Goal: Task Accomplishment & Management: Use online tool/utility

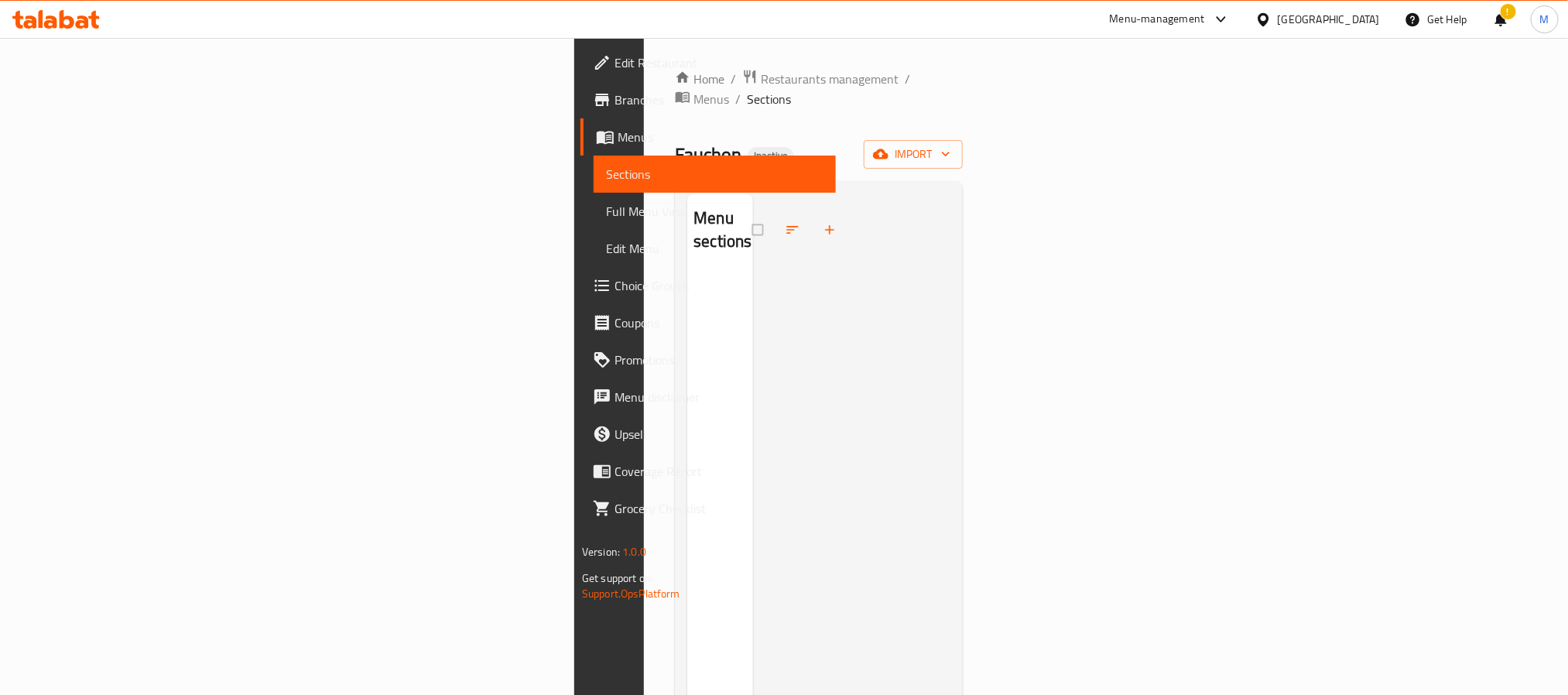
click at [1359, 19] on div "[GEOGRAPHIC_DATA]" at bounding box center [1328, 19] width 102 height 17
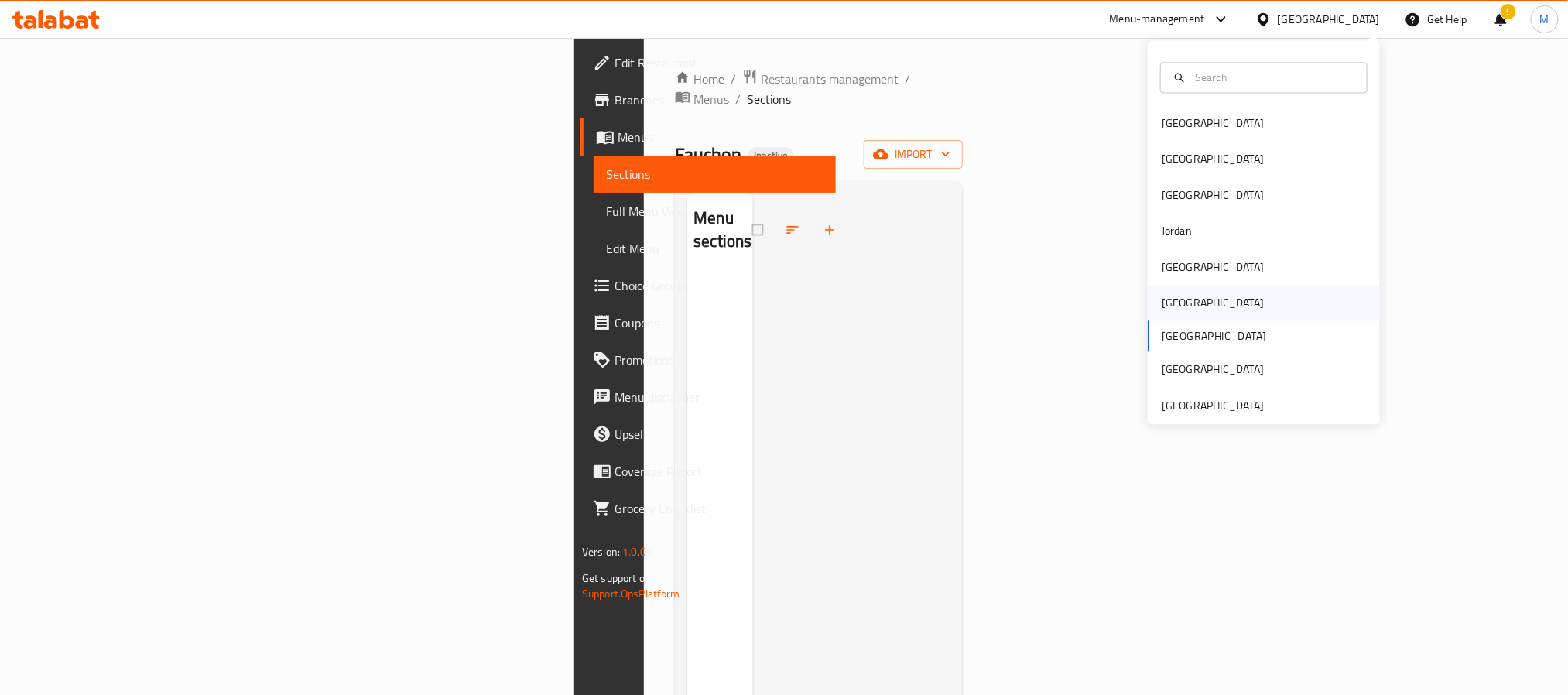
click at [1184, 307] on div "[GEOGRAPHIC_DATA]" at bounding box center [1213, 303] width 127 height 36
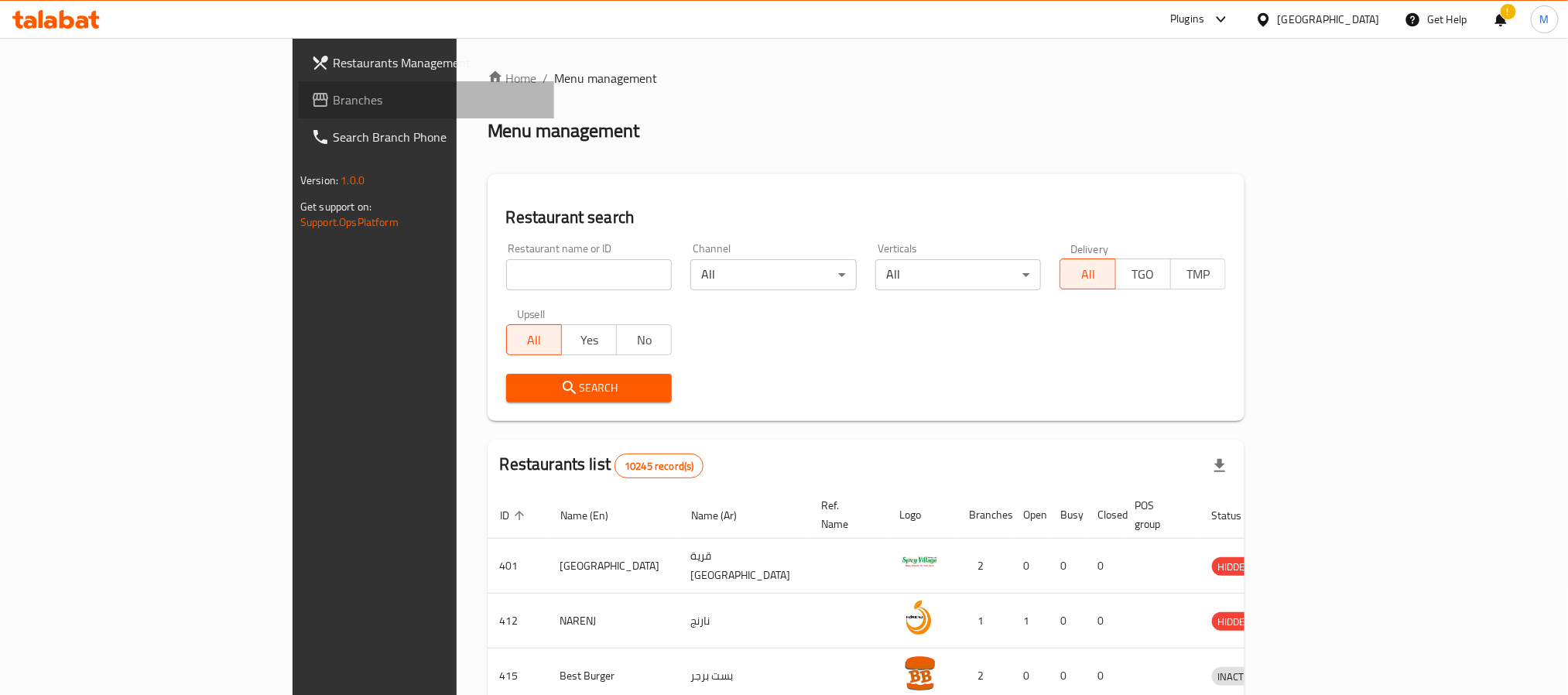
click at [299, 86] on link "Branches" at bounding box center [426, 99] width 255 height 37
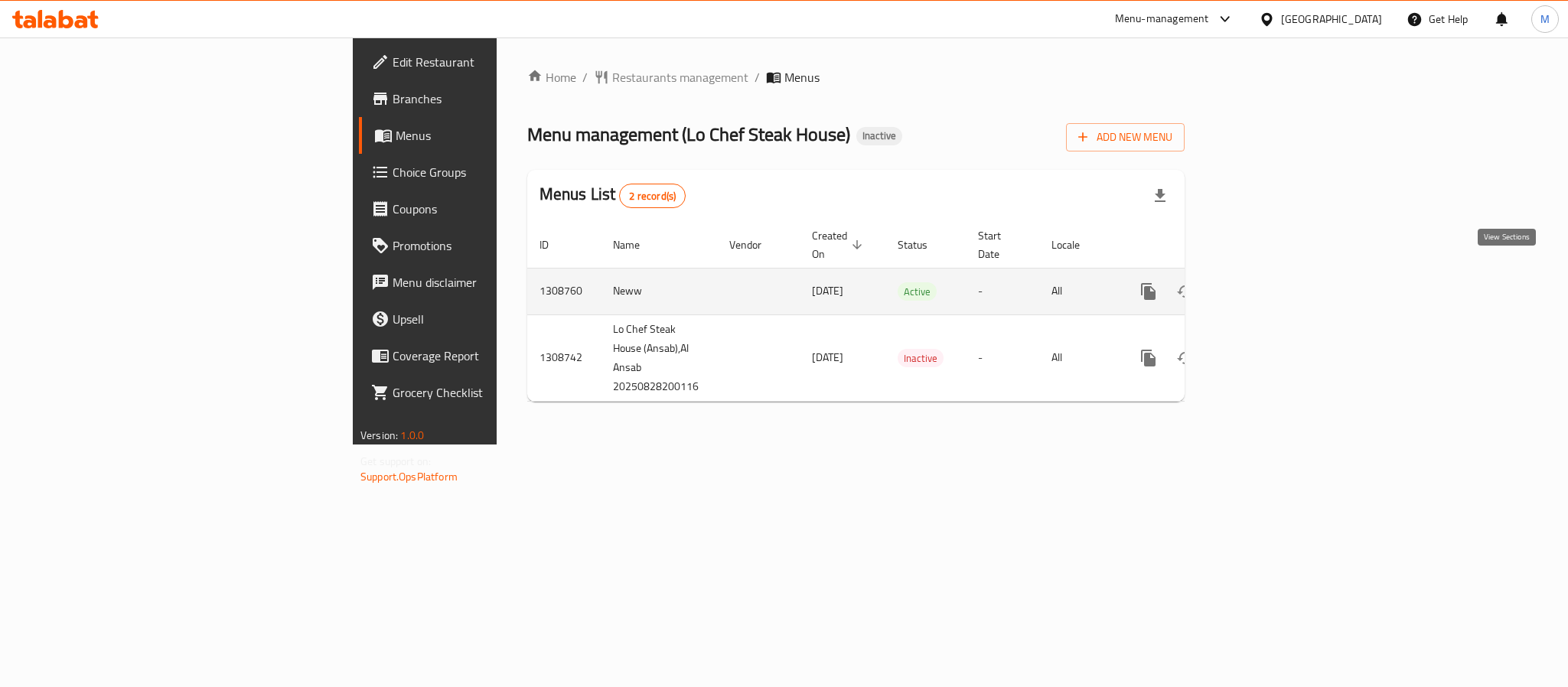
click at [1268, 283] on icon "enhanced table" at bounding box center [1259, 291] width 18 height 18
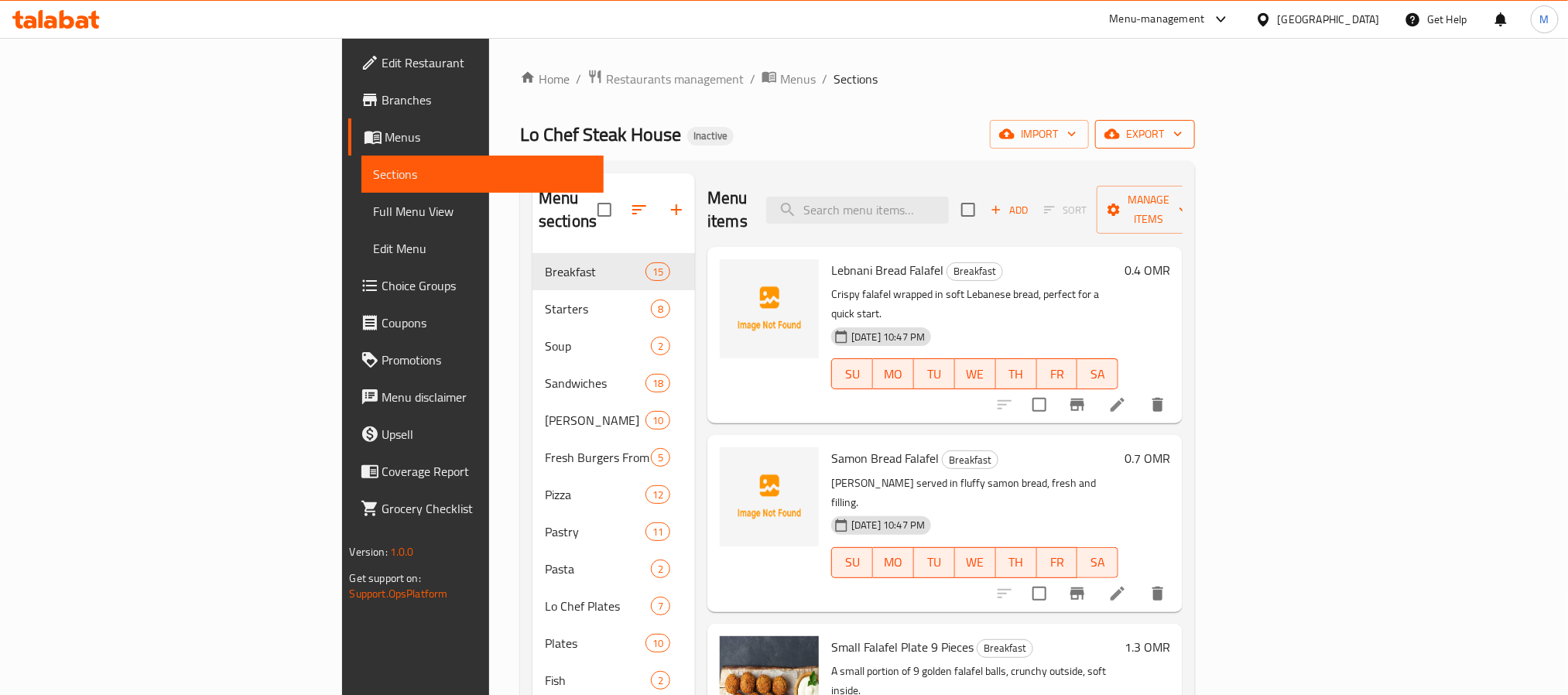
click at [1183, 126] on span "export" at bounding box center [1145, 134] width 75 height 19
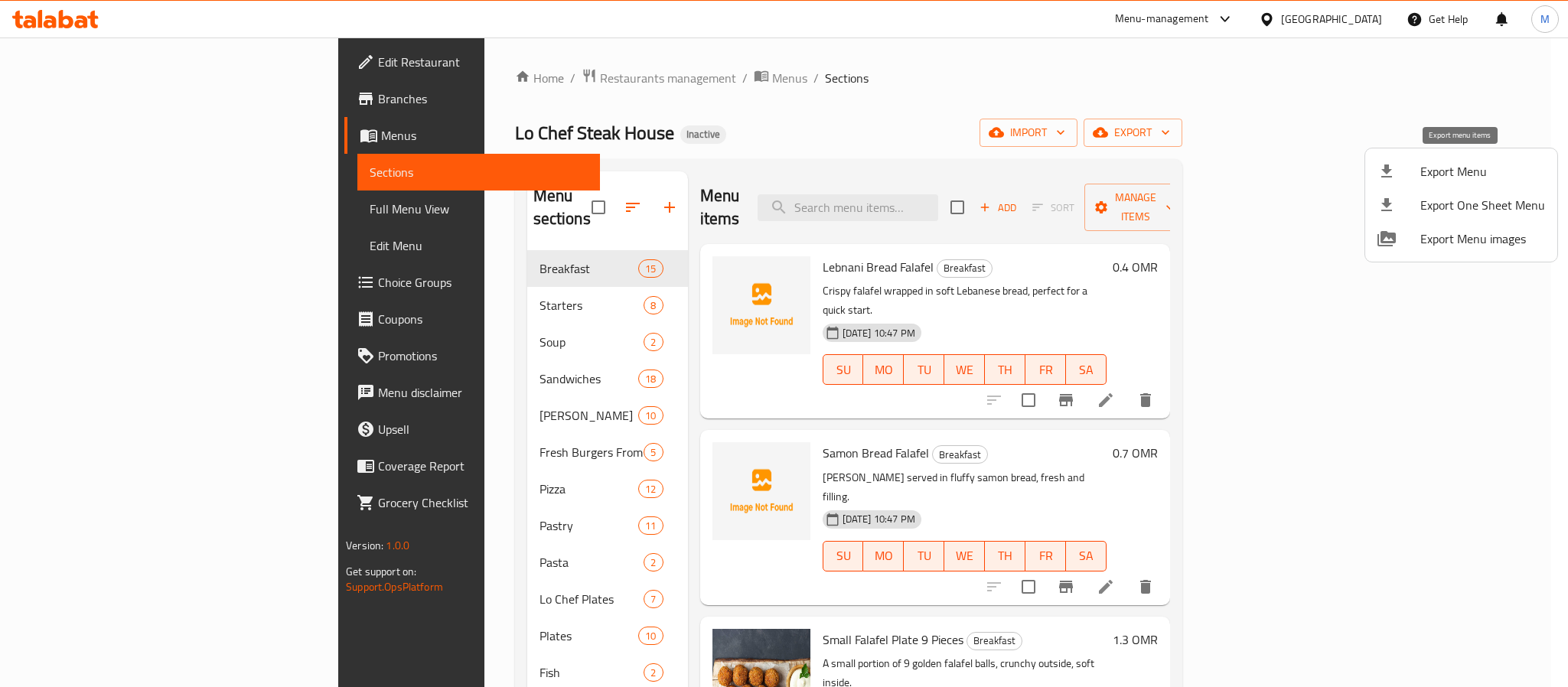
click at [1447, 157] on li "Export Menu" at bounding box center [1461, 171] width 192 height 34
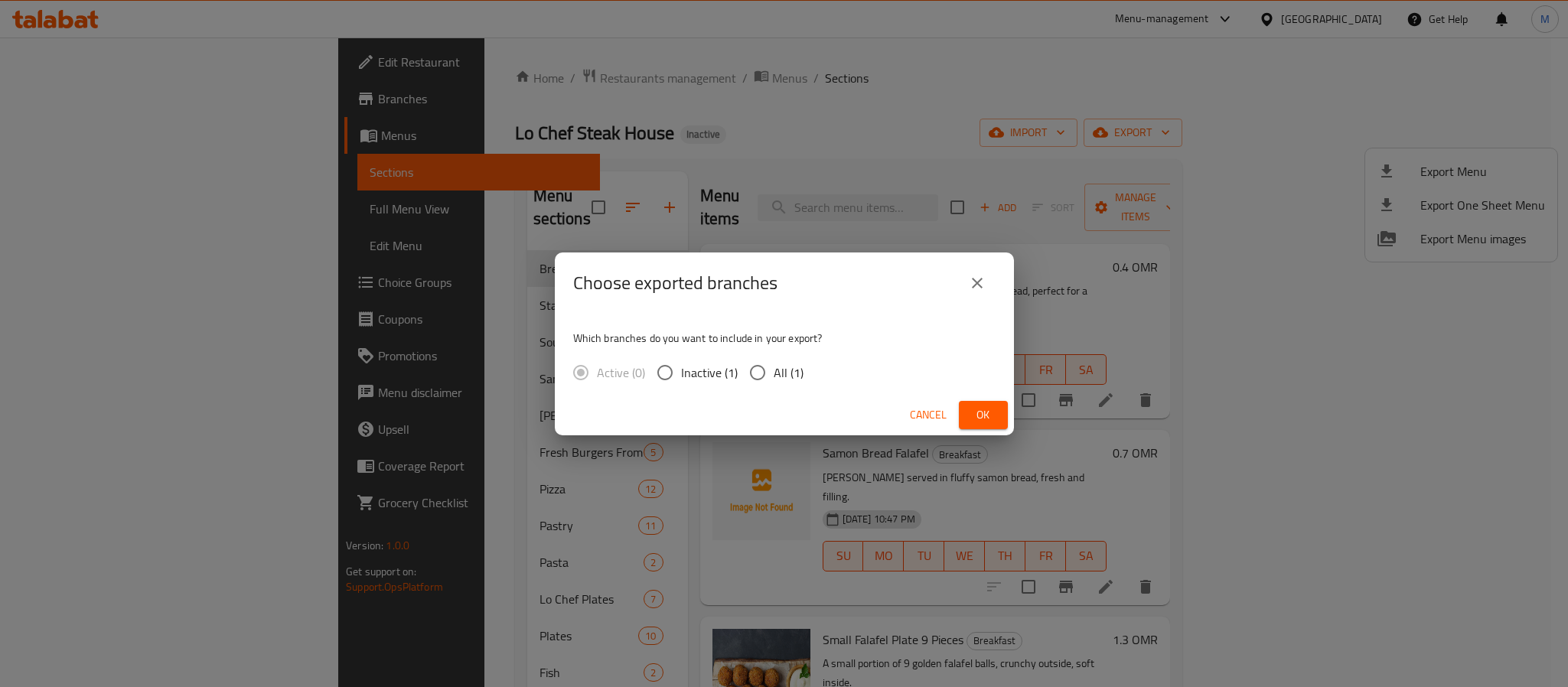
click at [775, 374] on span "All (1)" at bounding box center [789, 372] width 30 height 18
click at [774, 374] on input "All (1)" at bounding box center [757, 372] width 32 height 32
radio input "true"
drag, startPoint x: 974, startPoint y: 411, endPoint x: 959, endPoint y: 372, distance: 41.8
click at [974, 409] on span "Ok" at bounding box center [984, 415] width 24 height 19
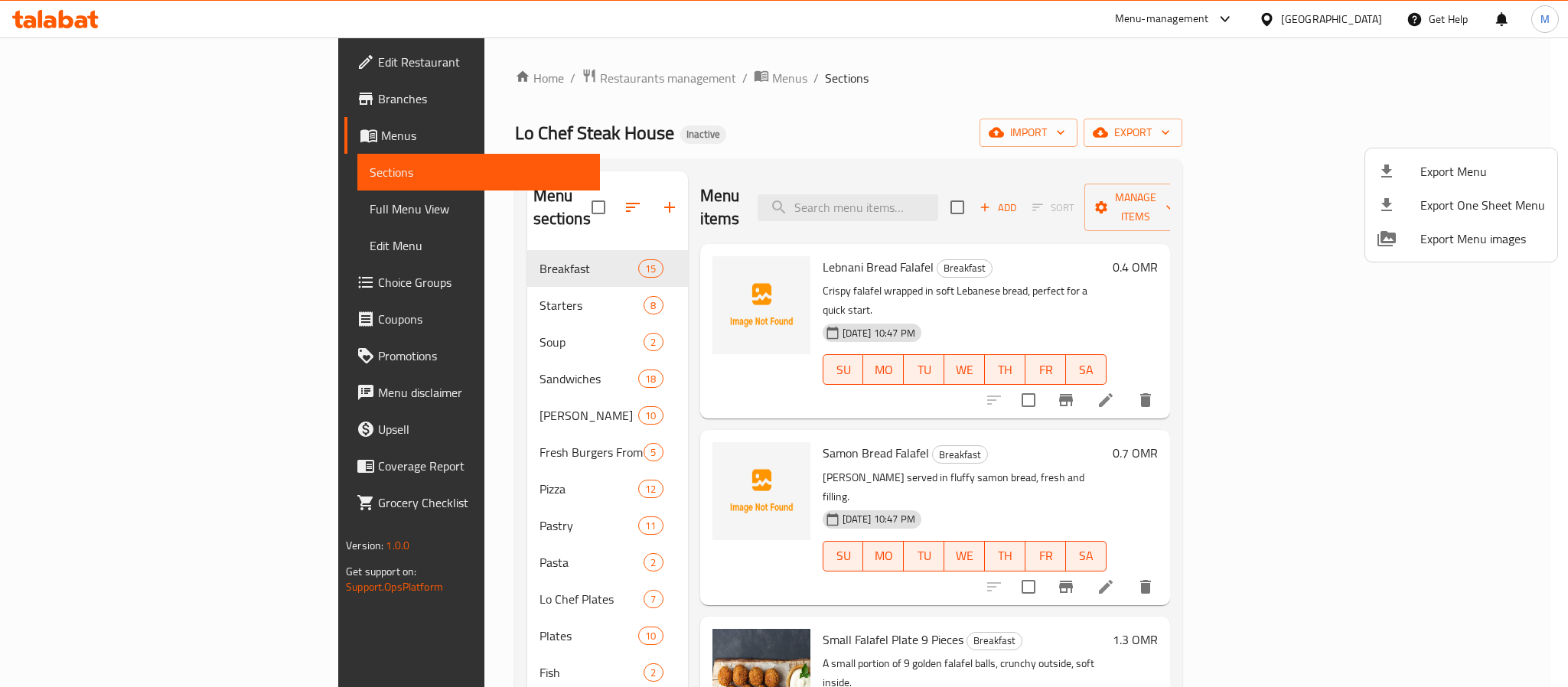
click at [1350, 15] on div at bounding box center [784, 343] width 1568 height 687
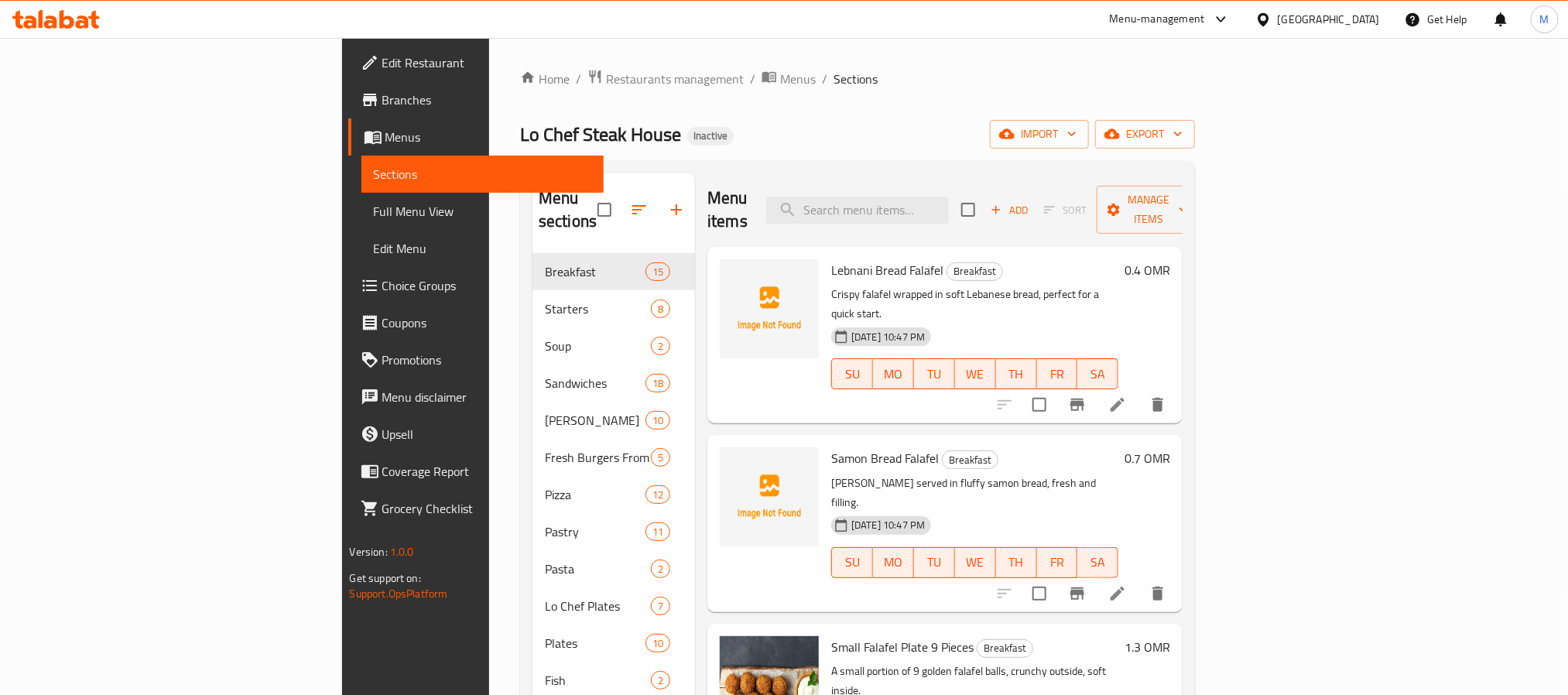
click at [1380, 24] on div "Oman" at bounding box center [1317, 19] width 149 height 37
click at [1364, 15] on div "Oman" at bounding box center [1328, 19] width 102 height 17
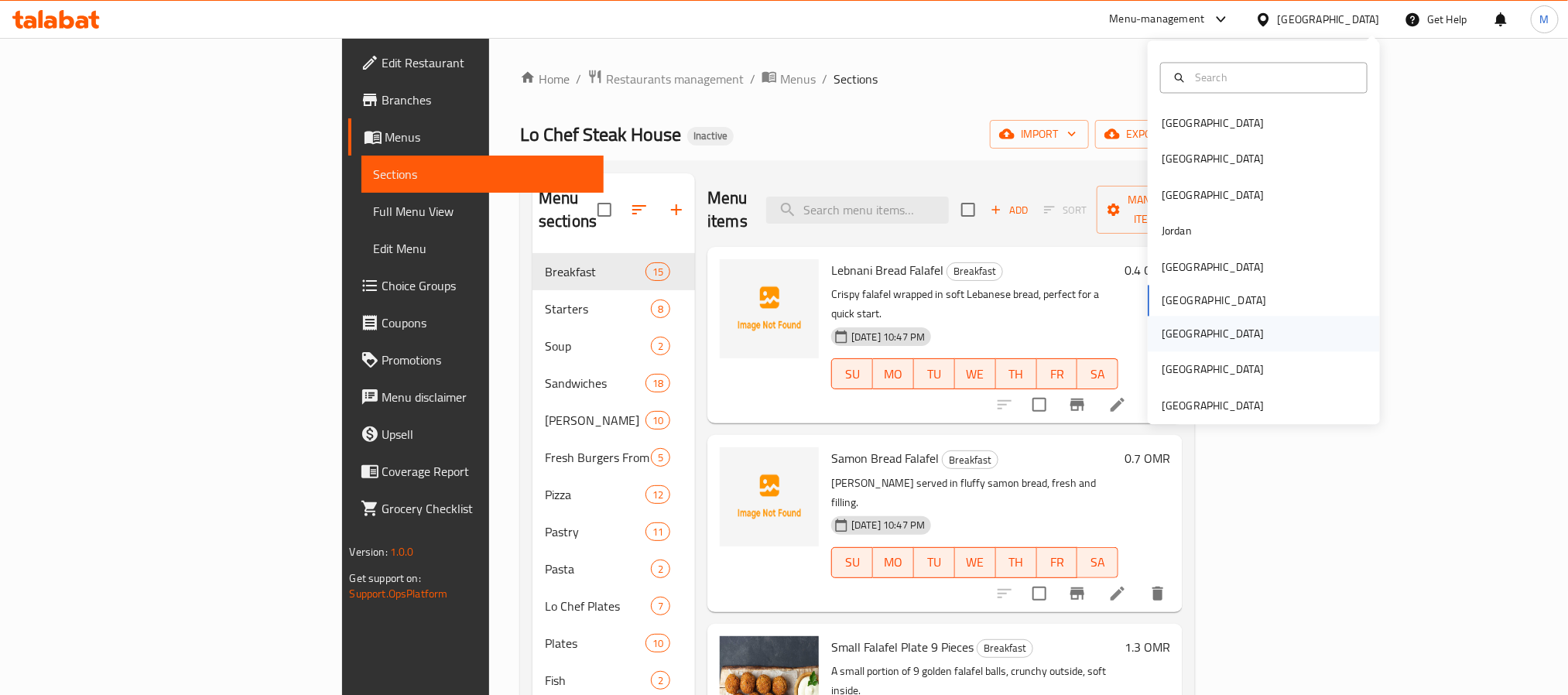
click at [1184, 326] on div "Qatar" at bounding box center [1264, 334] width 232 height 36
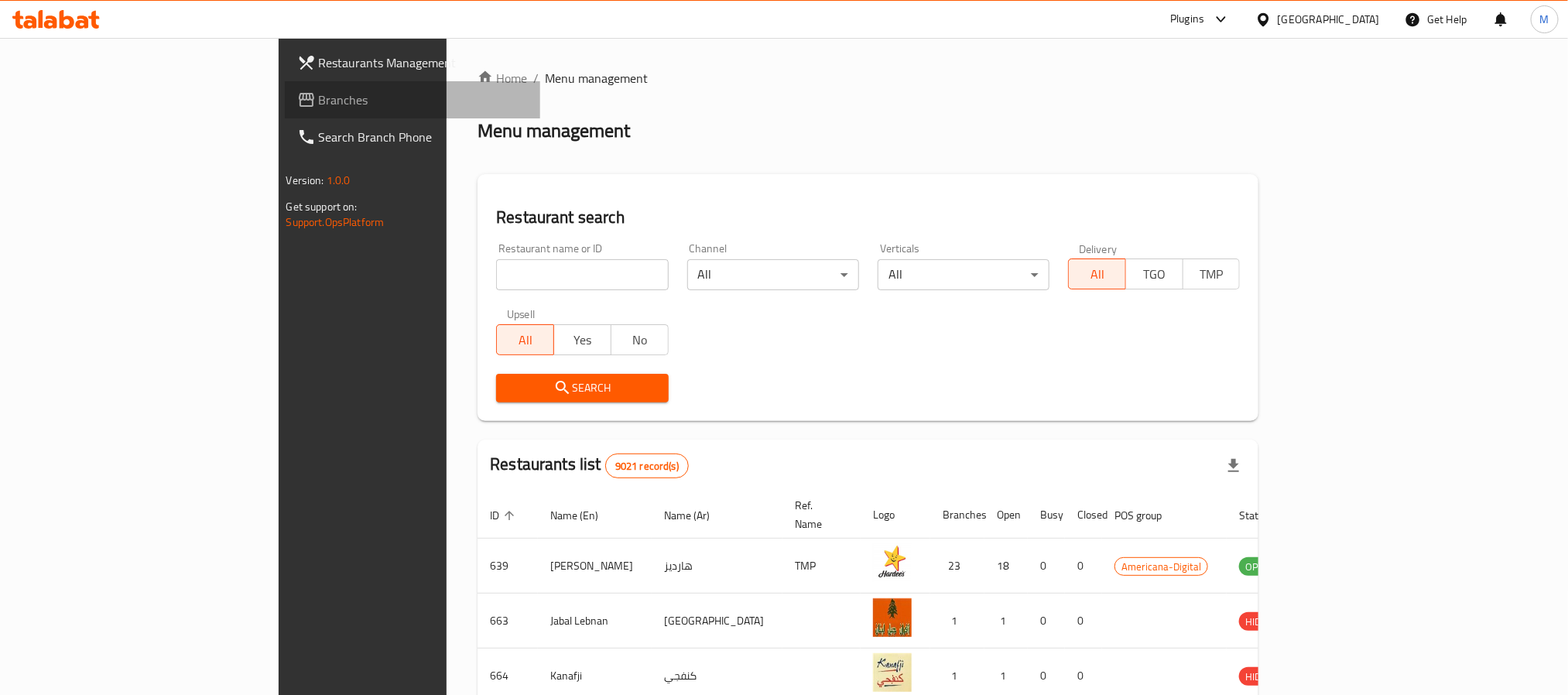
click at [319, 91] on span "Branches" at bounding box center [424, 99] width 209 height 18
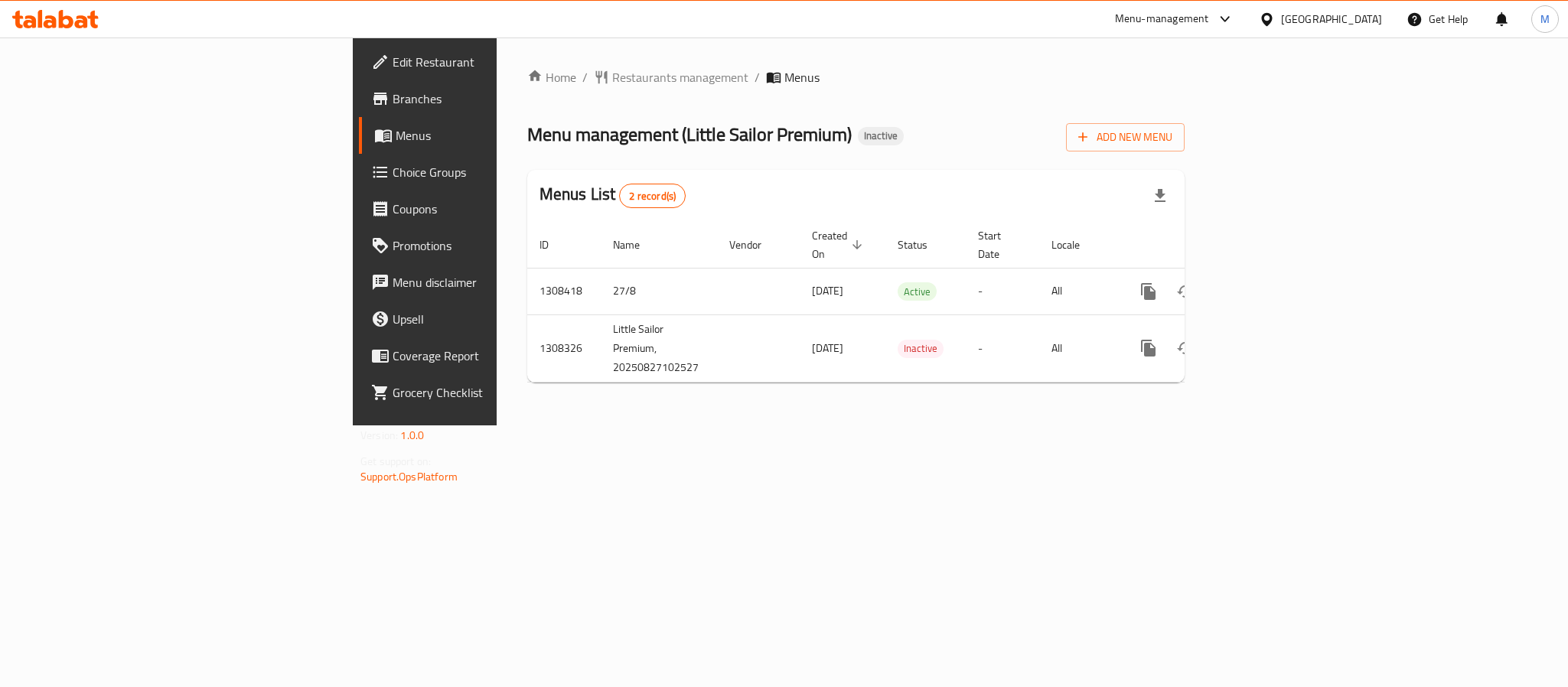
click at [1360, 23] on div "[GEOGRAPHIC_DATA]" at bounding box center [1331, 19] width 101 height 17
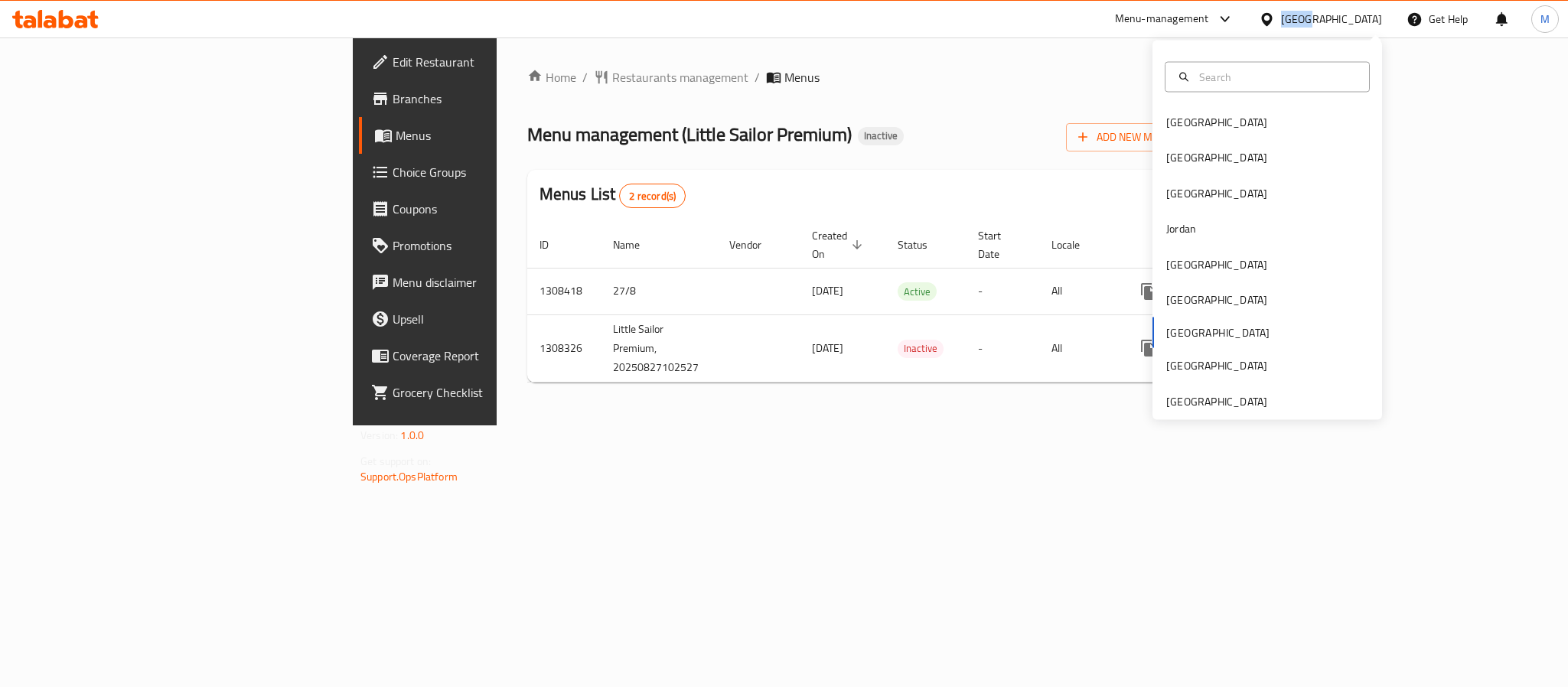
click at [1360, 23] on div "[GEOGRAPHIC_DATA]" at bounding box center [1331, 19] width 101 height 17
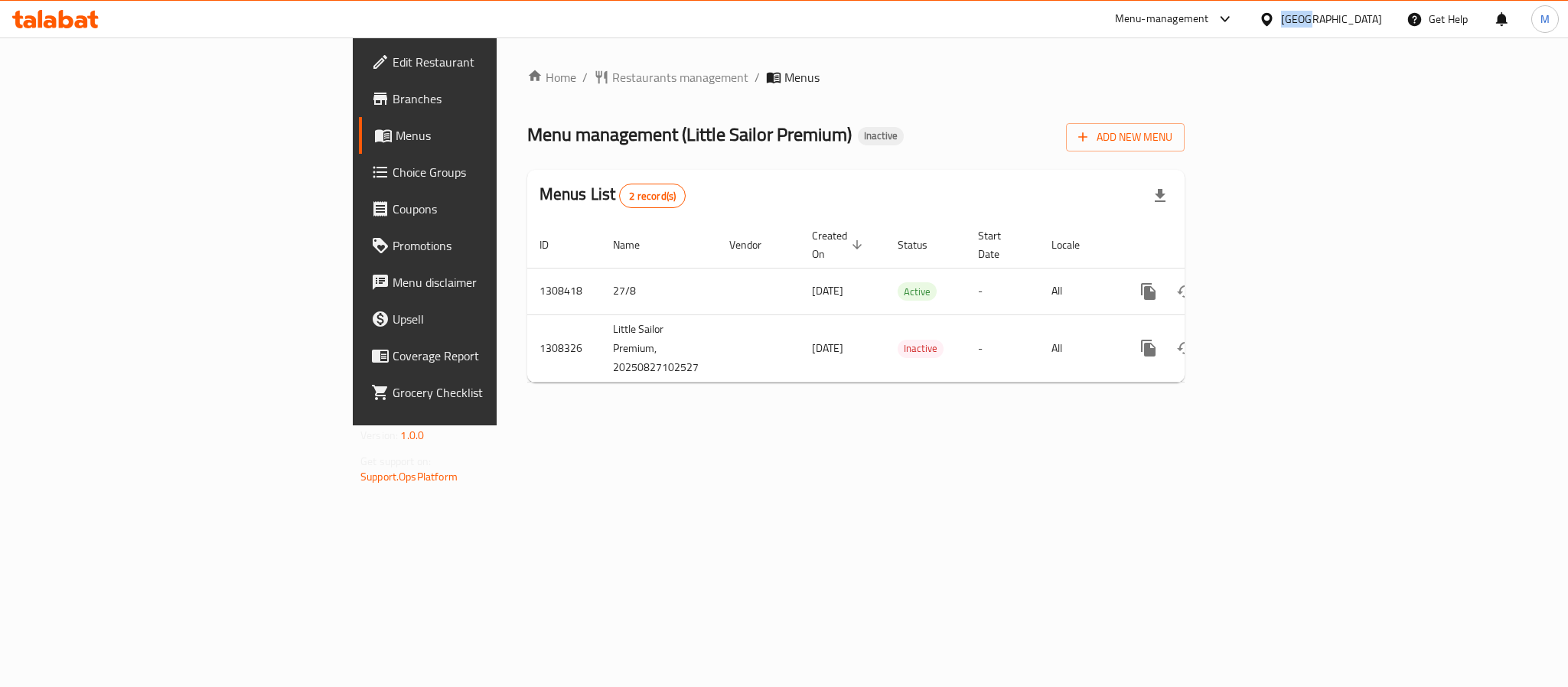
click at [1272, 22] on icon at bounding box center [1266, 18] width 10 height 13
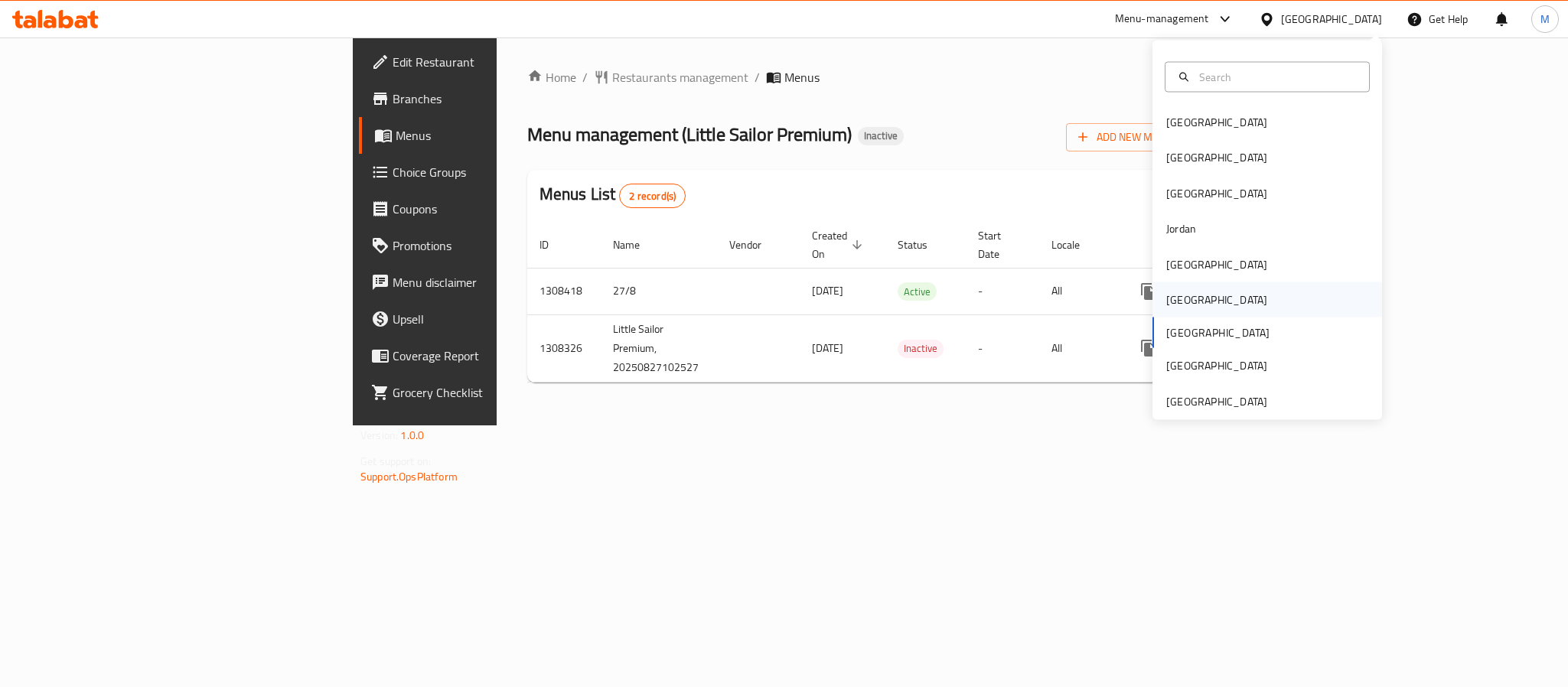
click at [1173, 309] on div "[GEOGRAPHIC_DATA]" at bounding box center [1216, 300] width 101 height 17
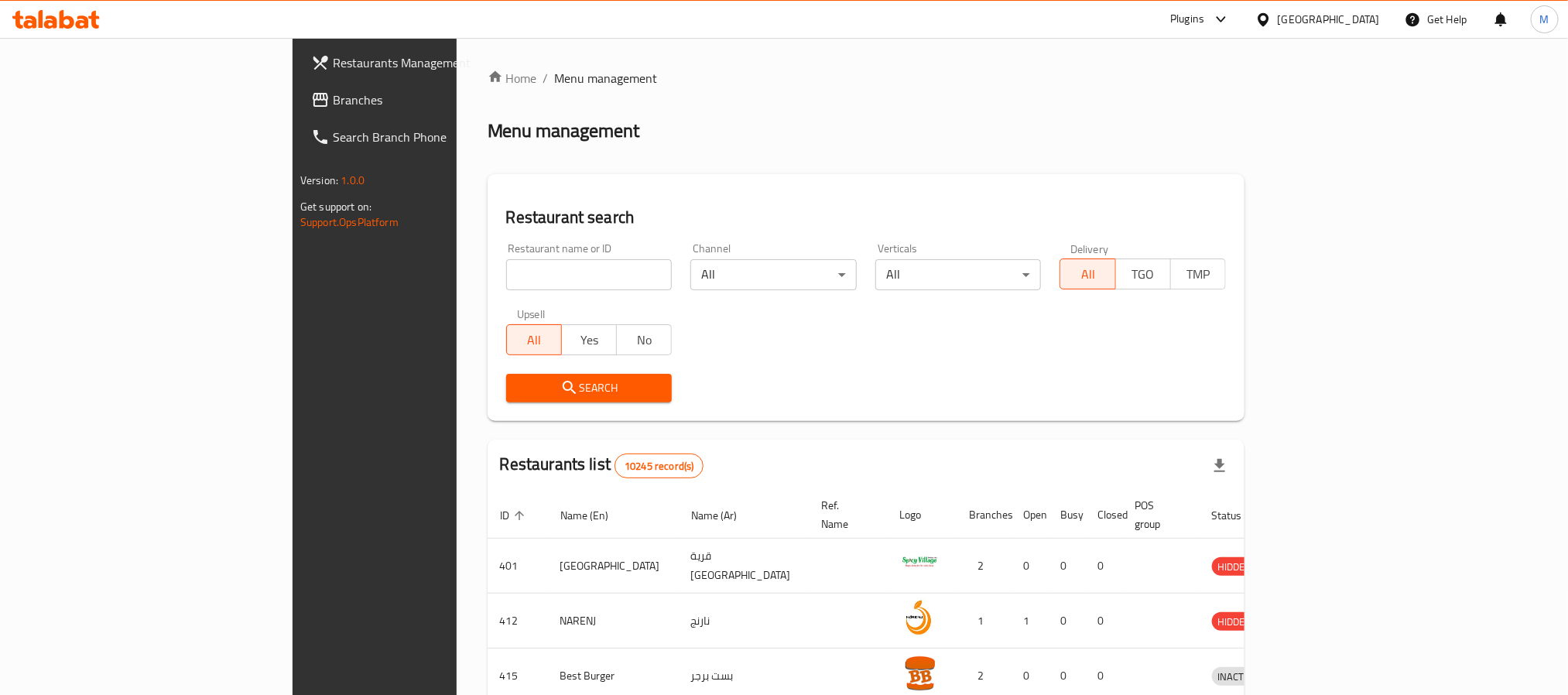
drag, startPoint x: 51, startPoint y: 100, endPoint x: 114, endPoint y: 126, distance: 68.2
click at [333, 100] on span "Branches" at bounding box center [438, 99] width 209 height 18
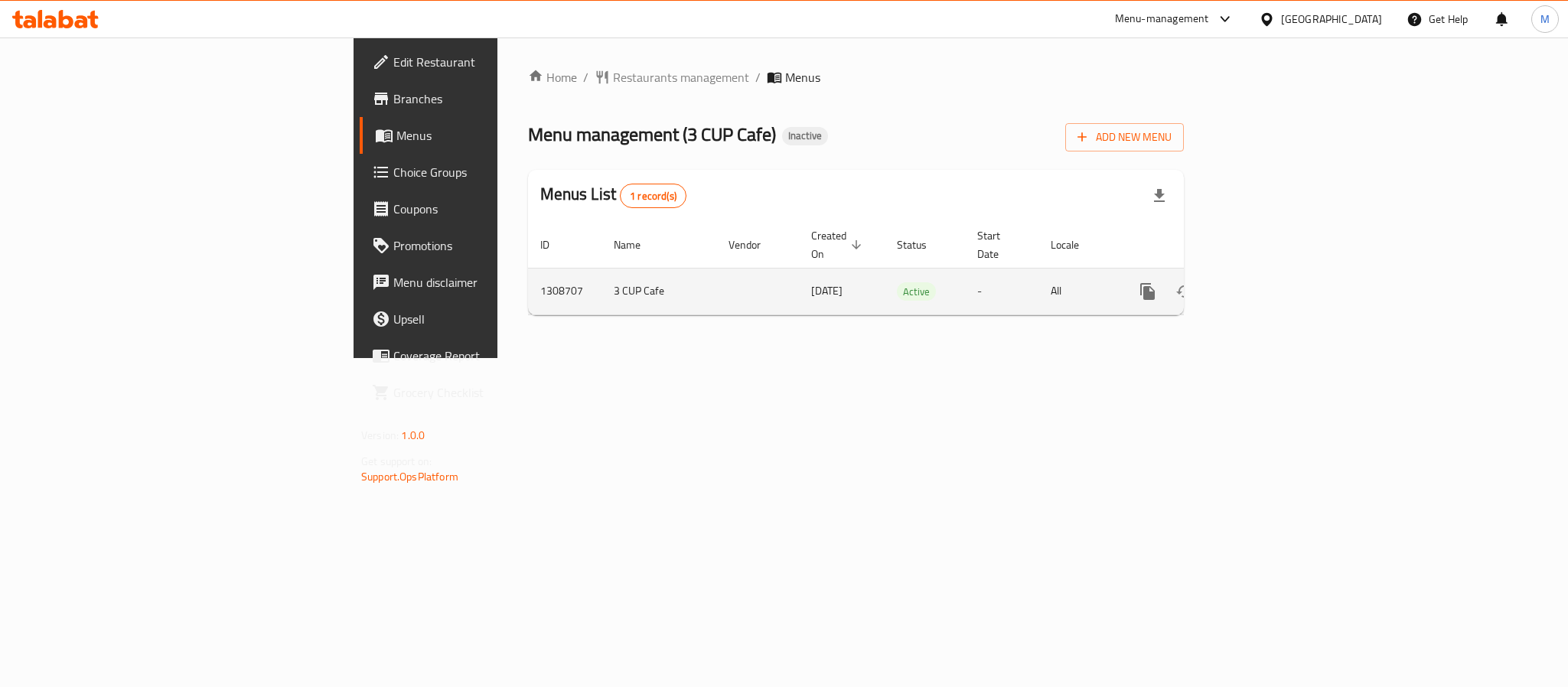
click at [1267, 283] on icon "enhanced table" at bounding box center [1258, 291] width 18 height 18
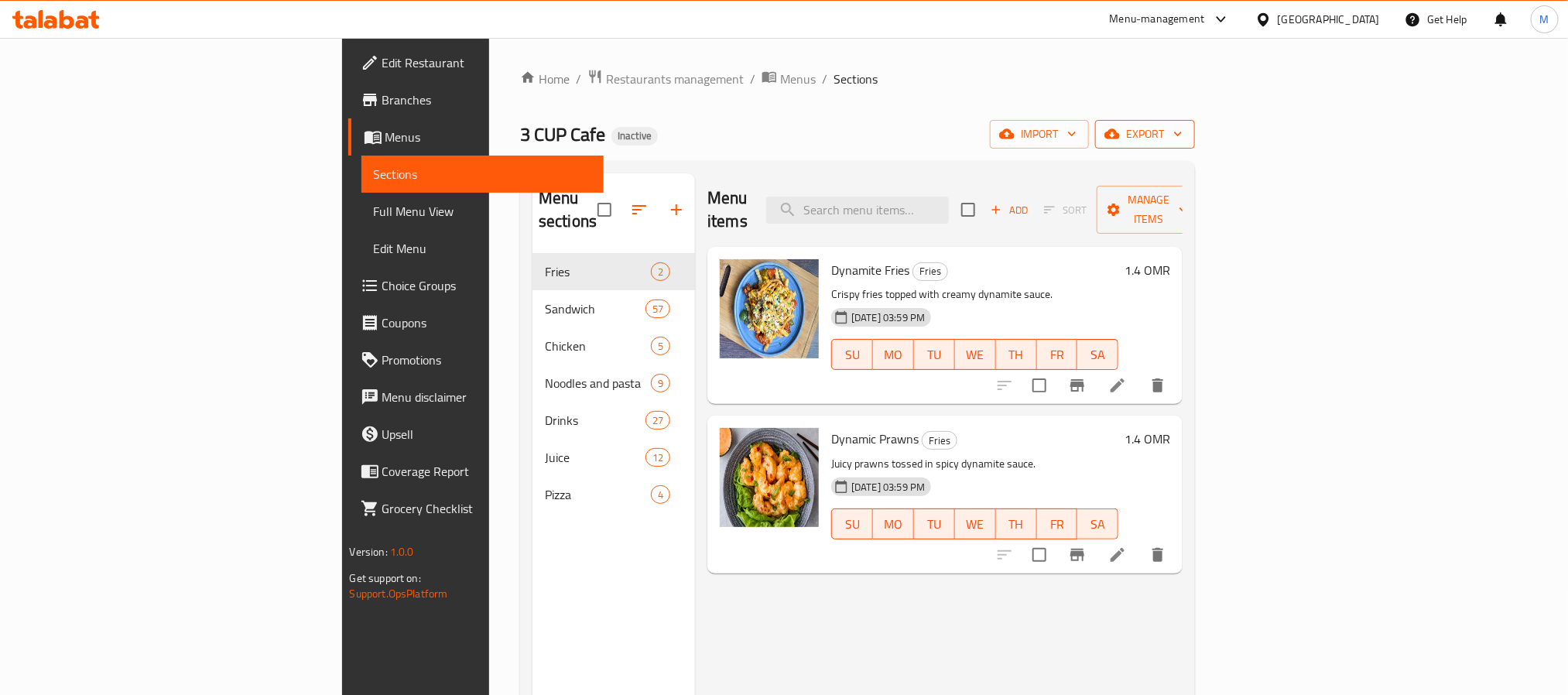
click at [1183, 141] on span "export" at bounding box center [1145, 134] width 75 height 19
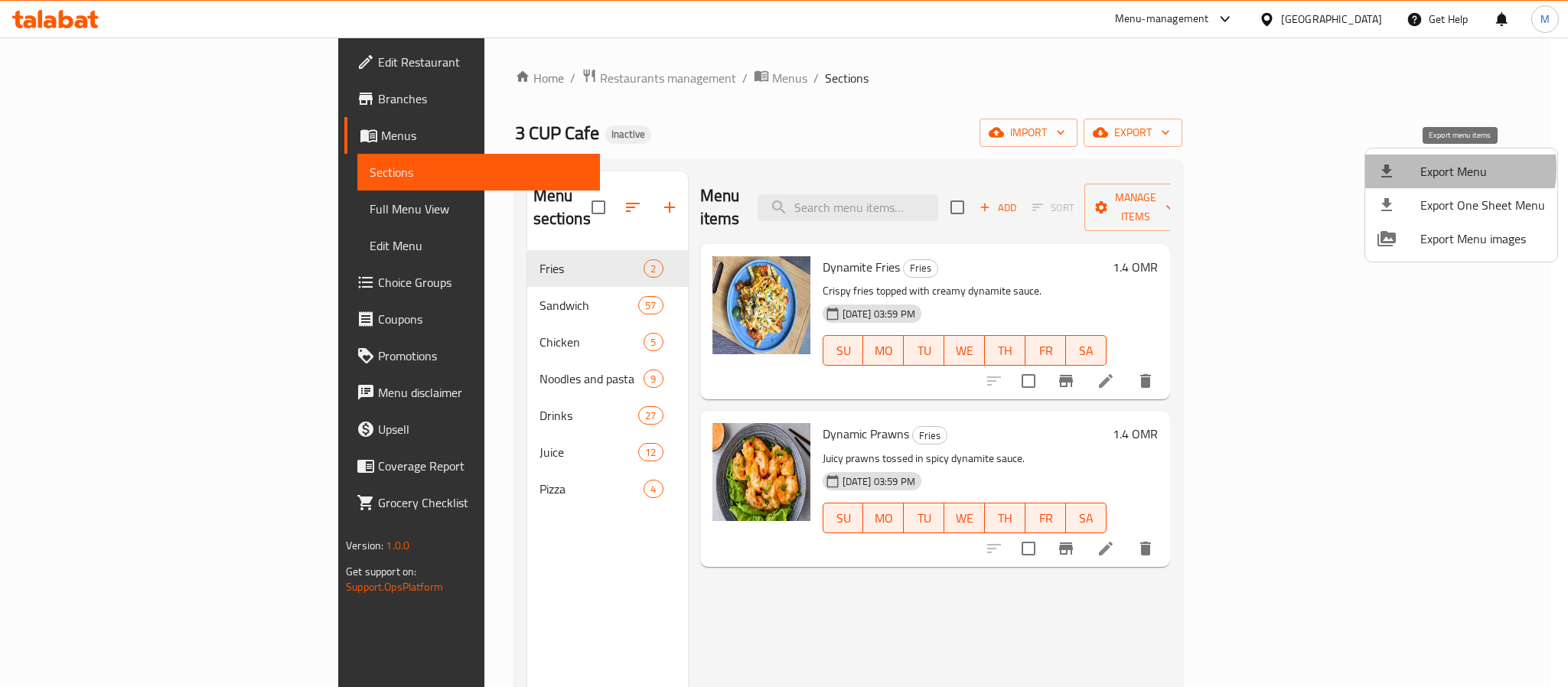
click at [1431, 168] on span "Export Menu" at bounding box center [1483, 171] width 125 height 18
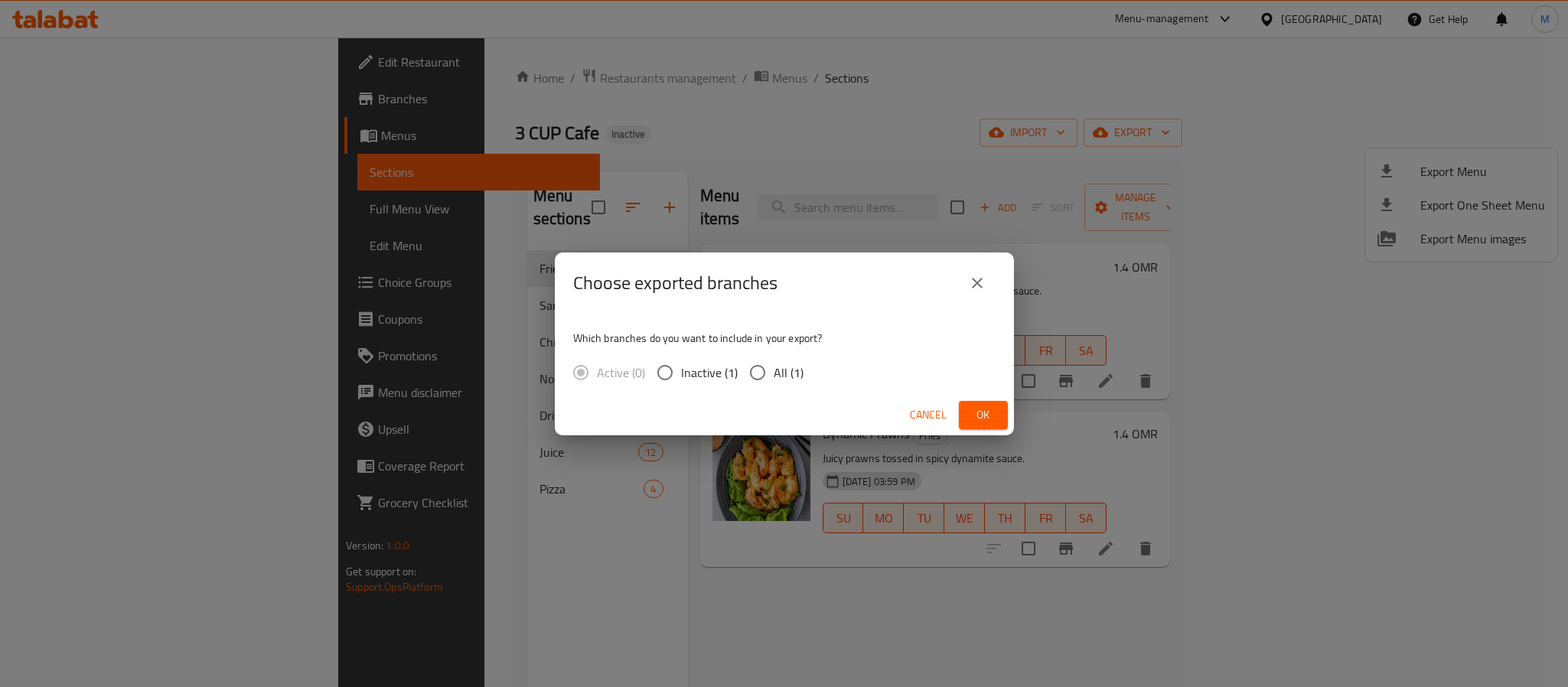
click at [803, 367] on div "Active (0) Inactive (1) All (1)" at bounding box center [694, 372] width 242 height 32
click at [786, 372] on span "All (1)" at bounding box center [789, 372] width 30 height 18
click at [774, 372] on input "All (1)" at bounding box center [757, 372] width 32 height 32
radio input "true"
click at [999, 427] on button "Ok" at bounding box center [984, 415] width 49 height 28
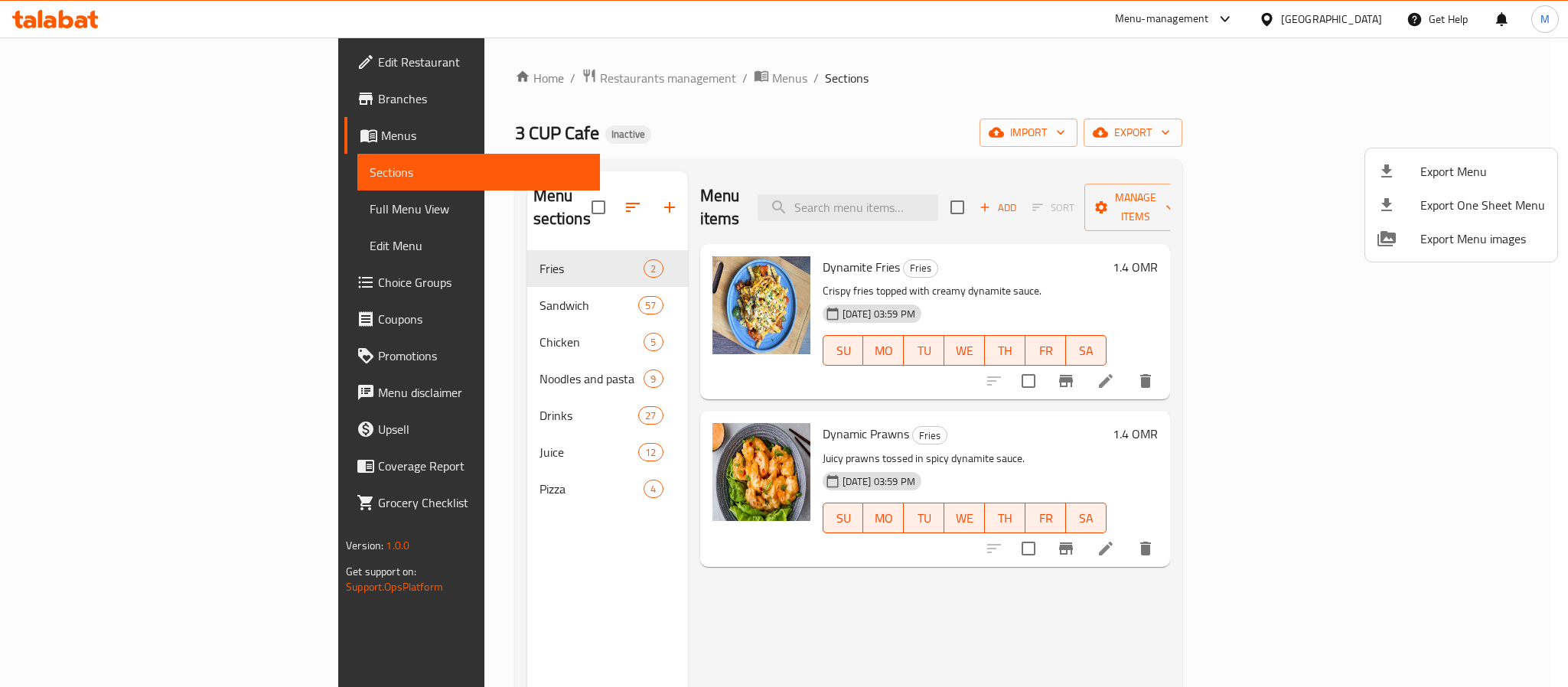
click at [434, 92] on div at bounding box center [784, 343] width 1568 height 687
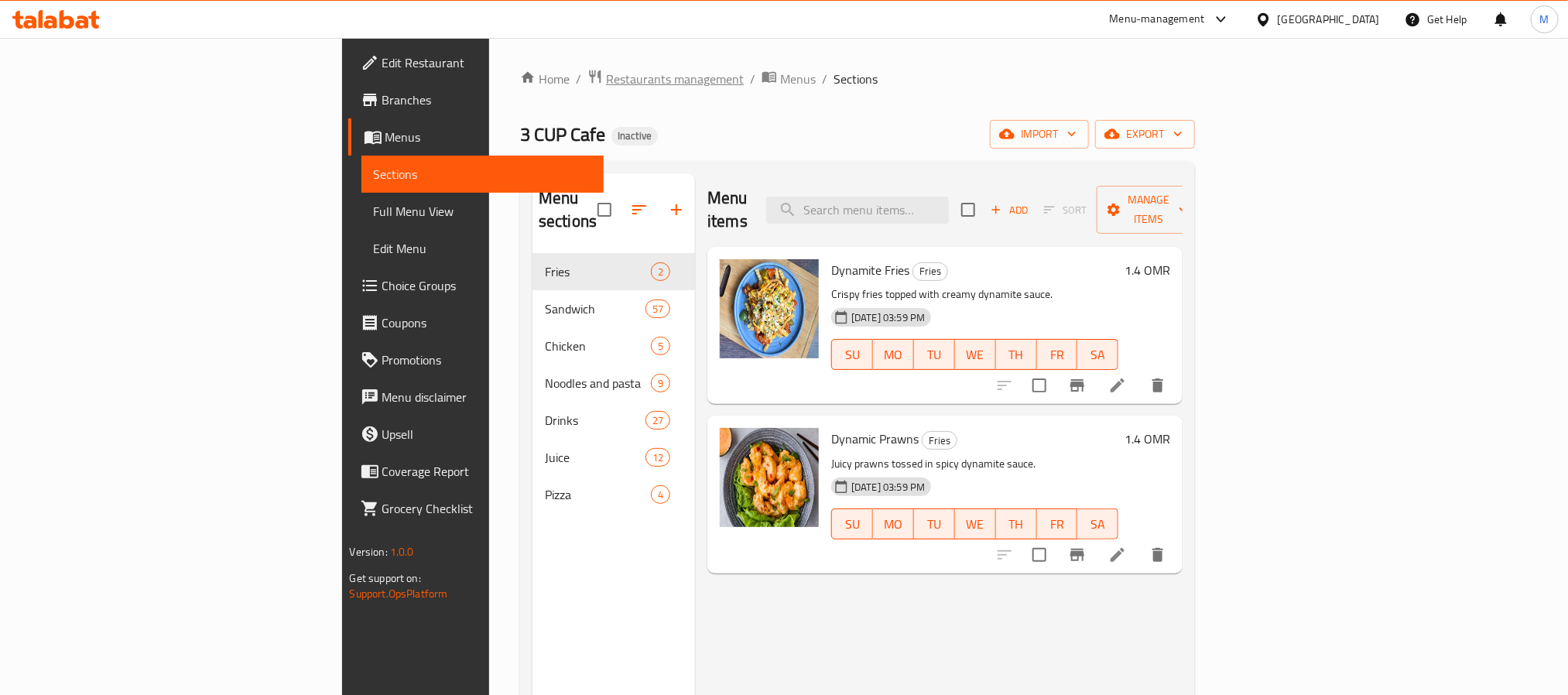
click at [606, 79] on span "Restaurants management" at bounding box center [675, 78] width 138 height 18
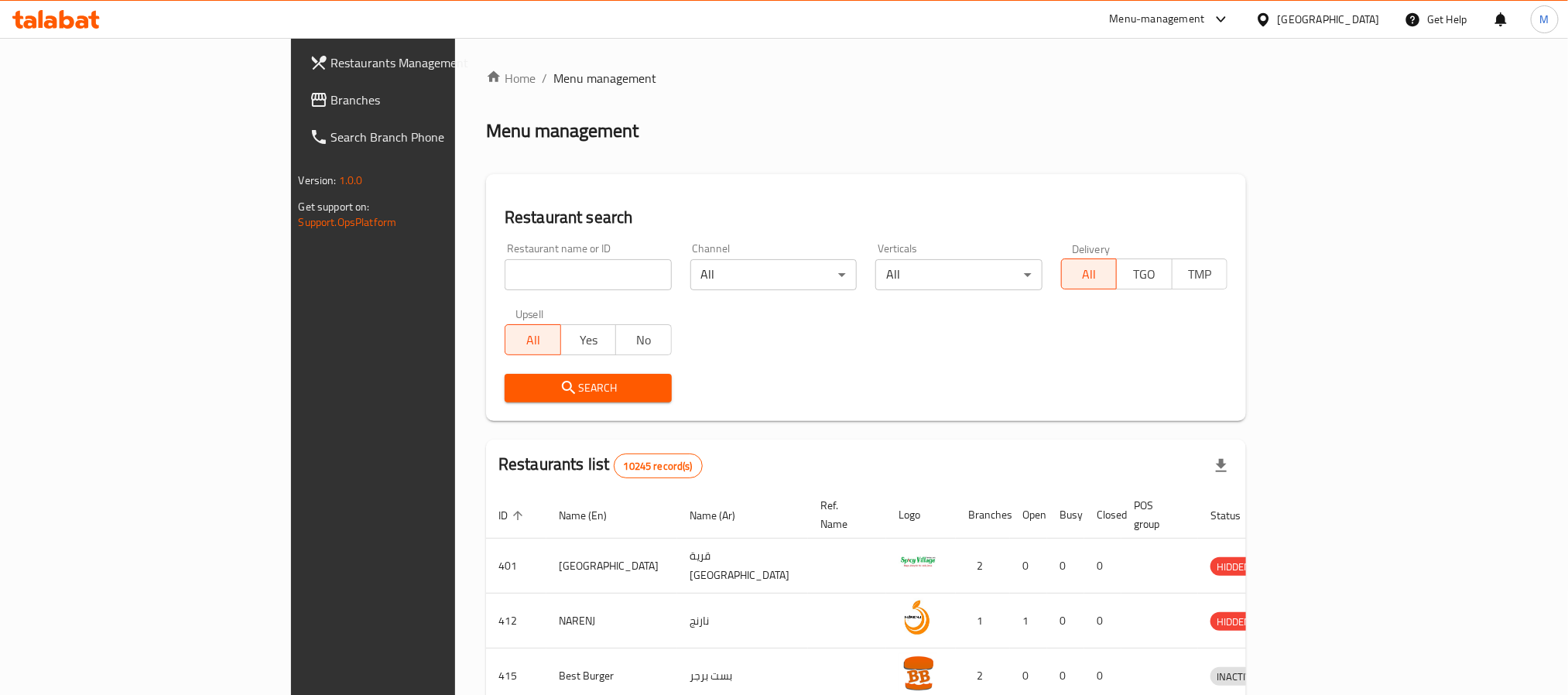
click at [331, 102] on span "Branches" at bounding box center [436, 99] width 209 height 18
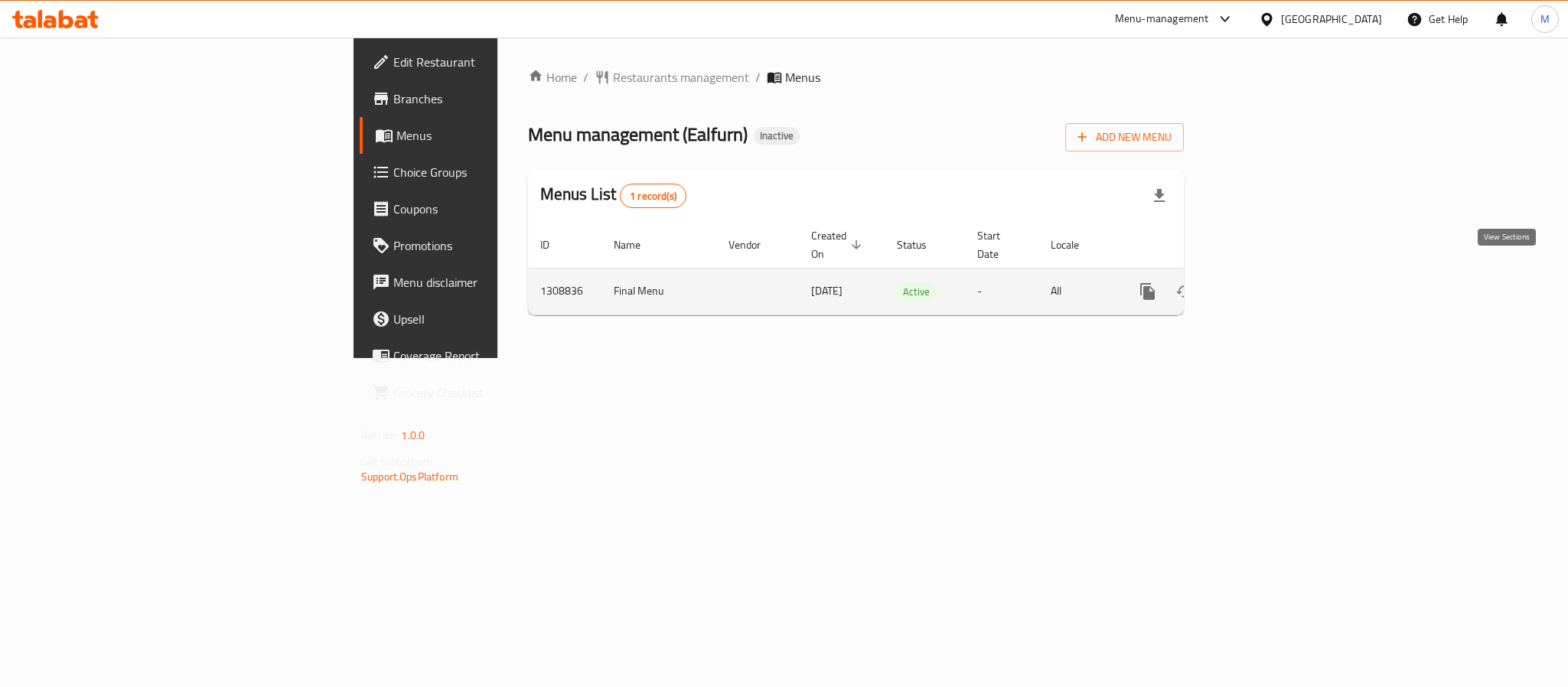
click at [1277, 273] on link "enhanced table" at bounding box center [1258, 291] width 37 height 37
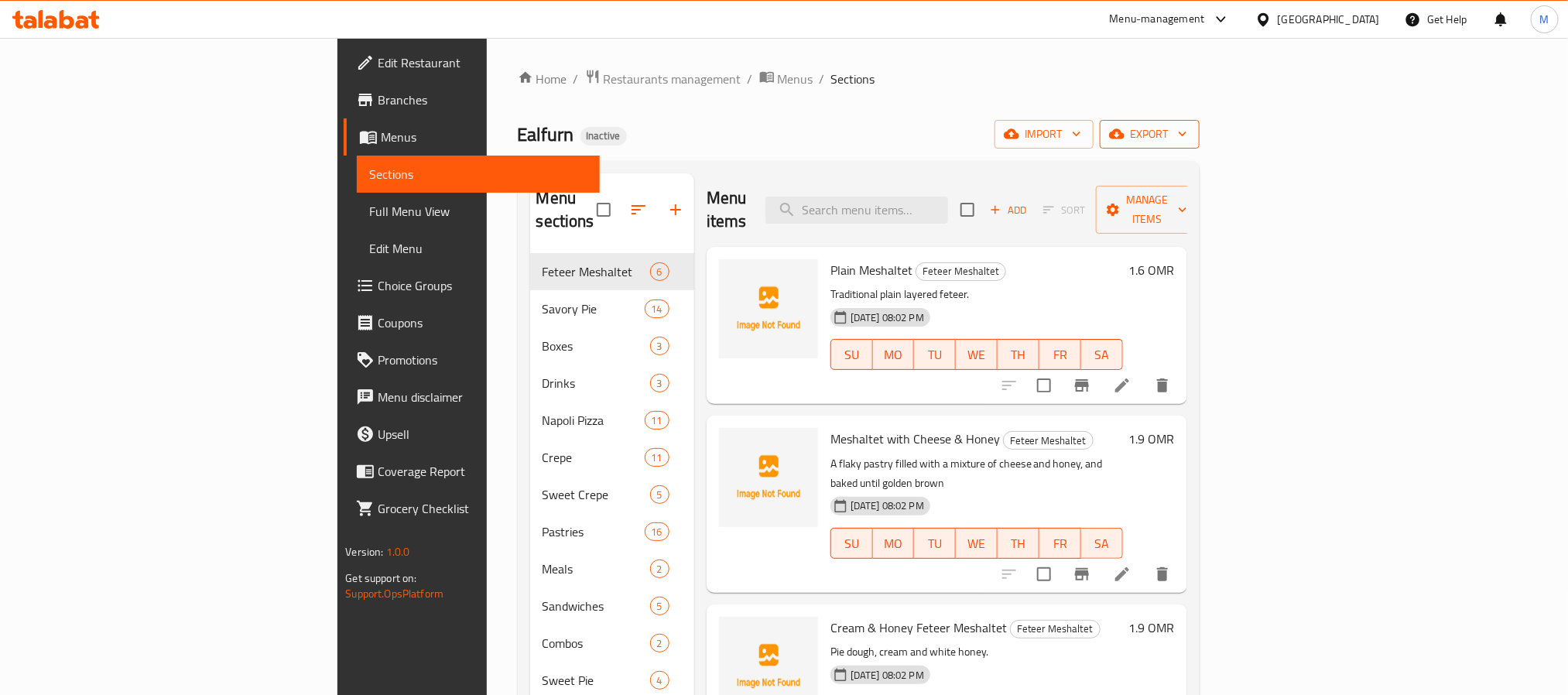
click at [1187, 131] on span "export" at bounding box center [1150, 134] width 75 height 19
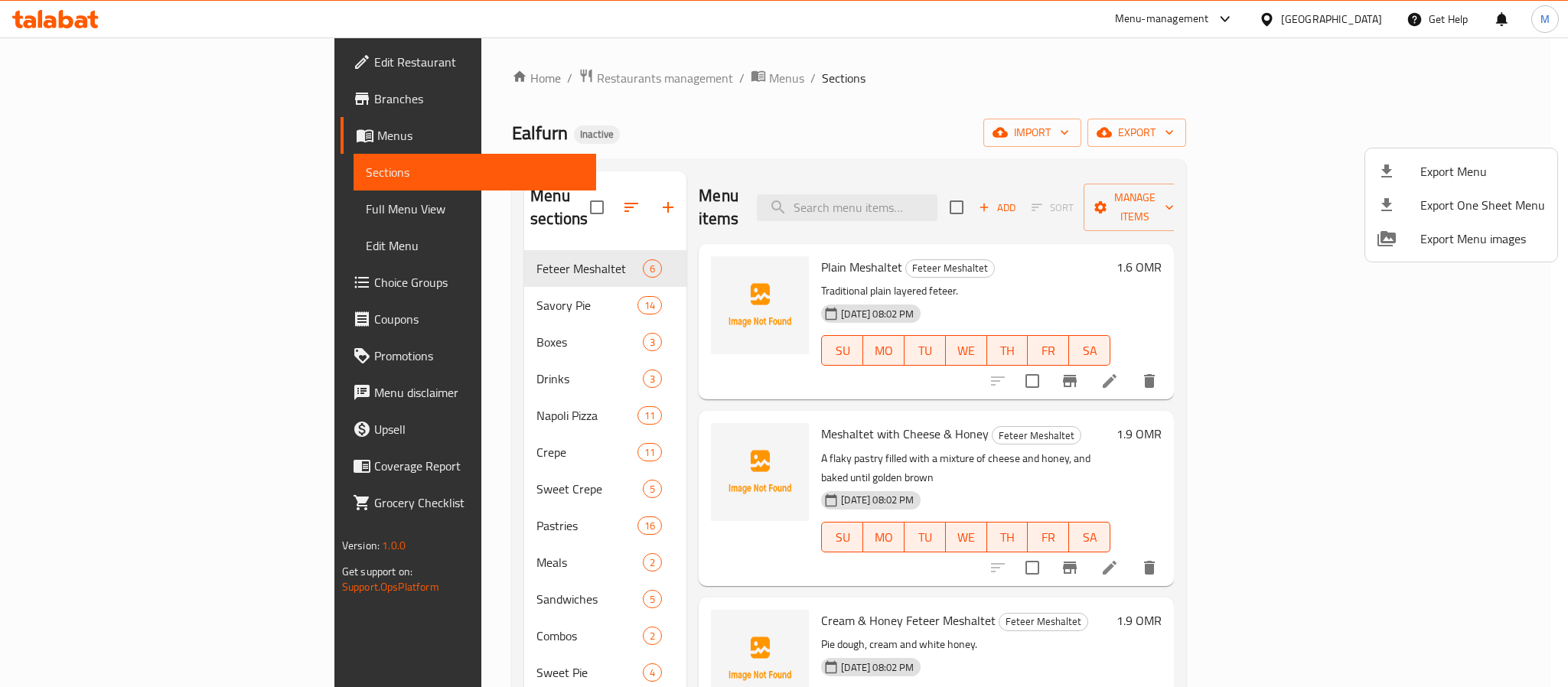
click at [1452, 150] on ul "Export Menu Export One Sheet Menu Export Menu images" at bounding box center [1461, 204] width 192 height 113
click at [1413, 178] on div at bounding box center [1399, 171] width 43 height 18
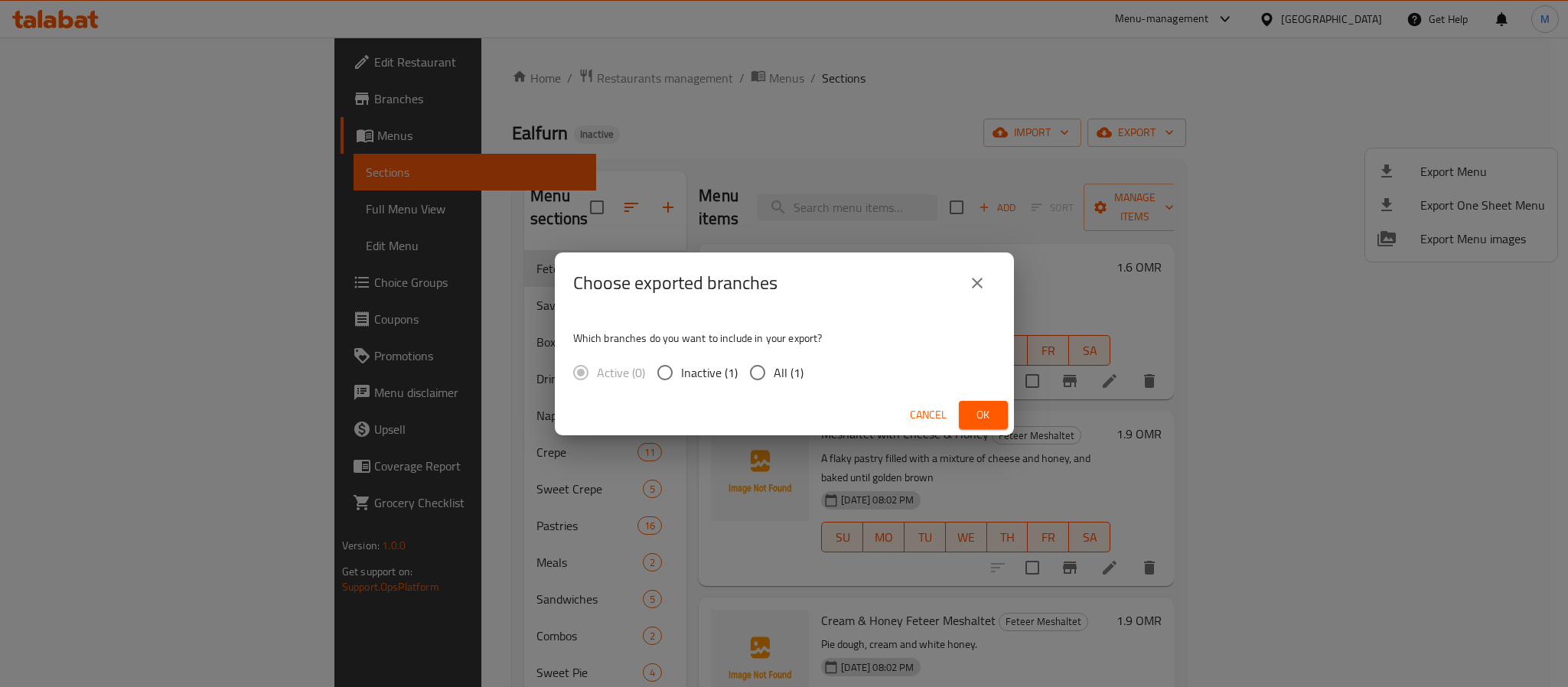
click at [774, 372] on span "All (1)" at bounding box center [789, 372] width 30 height 18
click at [772, 372] on input "All (1)" at bounding box center [757, 372] width 32 height 32
radio input "true"
click at [986, 416] on span "Ok" at bounding box center [984, 415] width 24 height 19
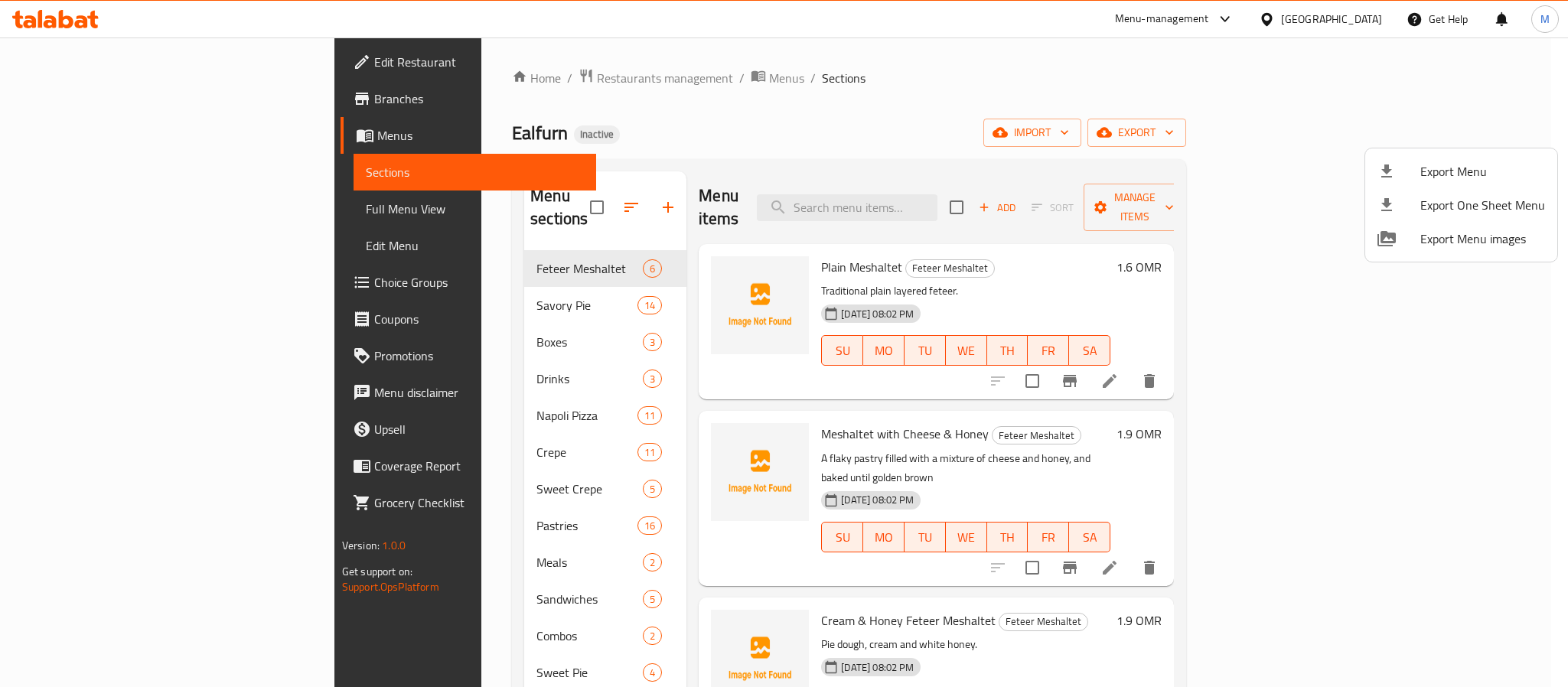
click at [1346, 10] on div at bounding box center [784, 343] width 1568 height 687
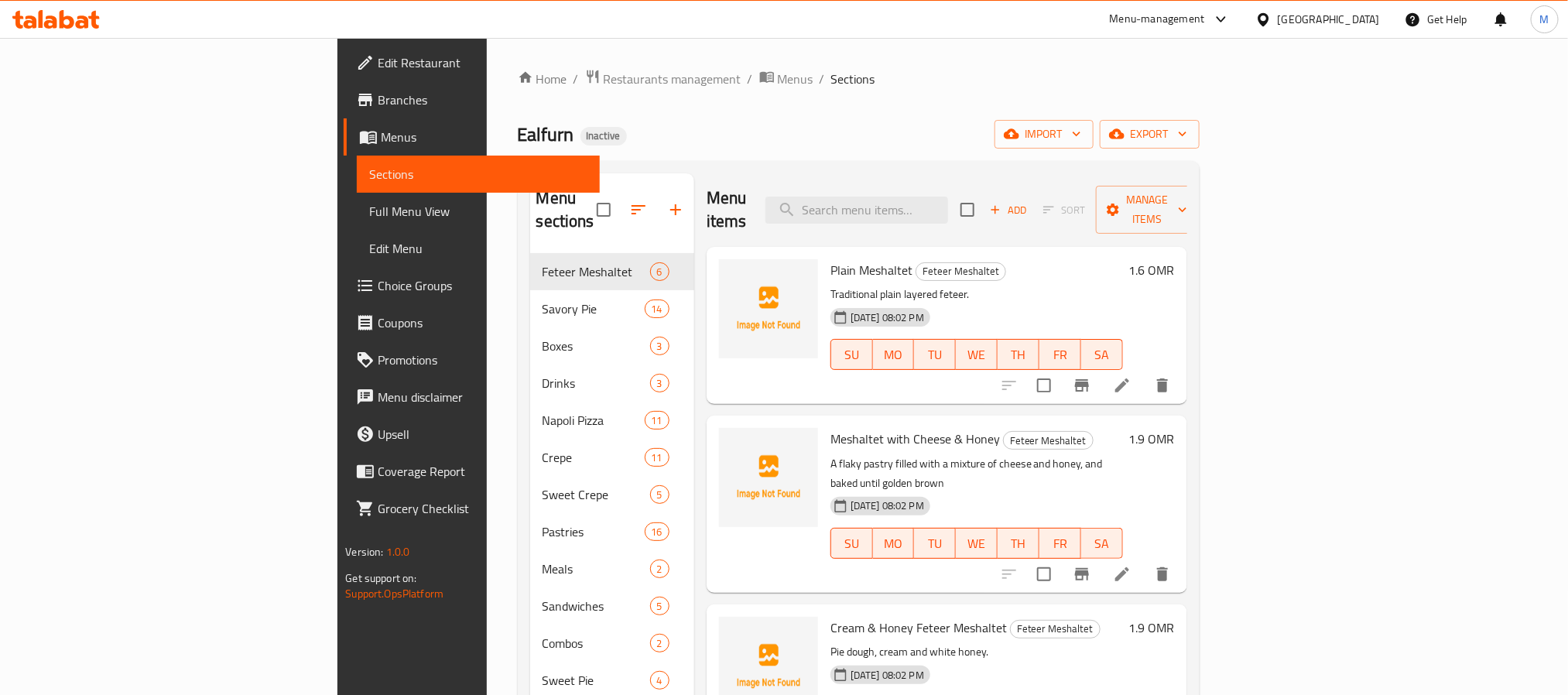
click at [1372, 21] on div "Oman" at bounding box center [1328, 19] width 102 height 17
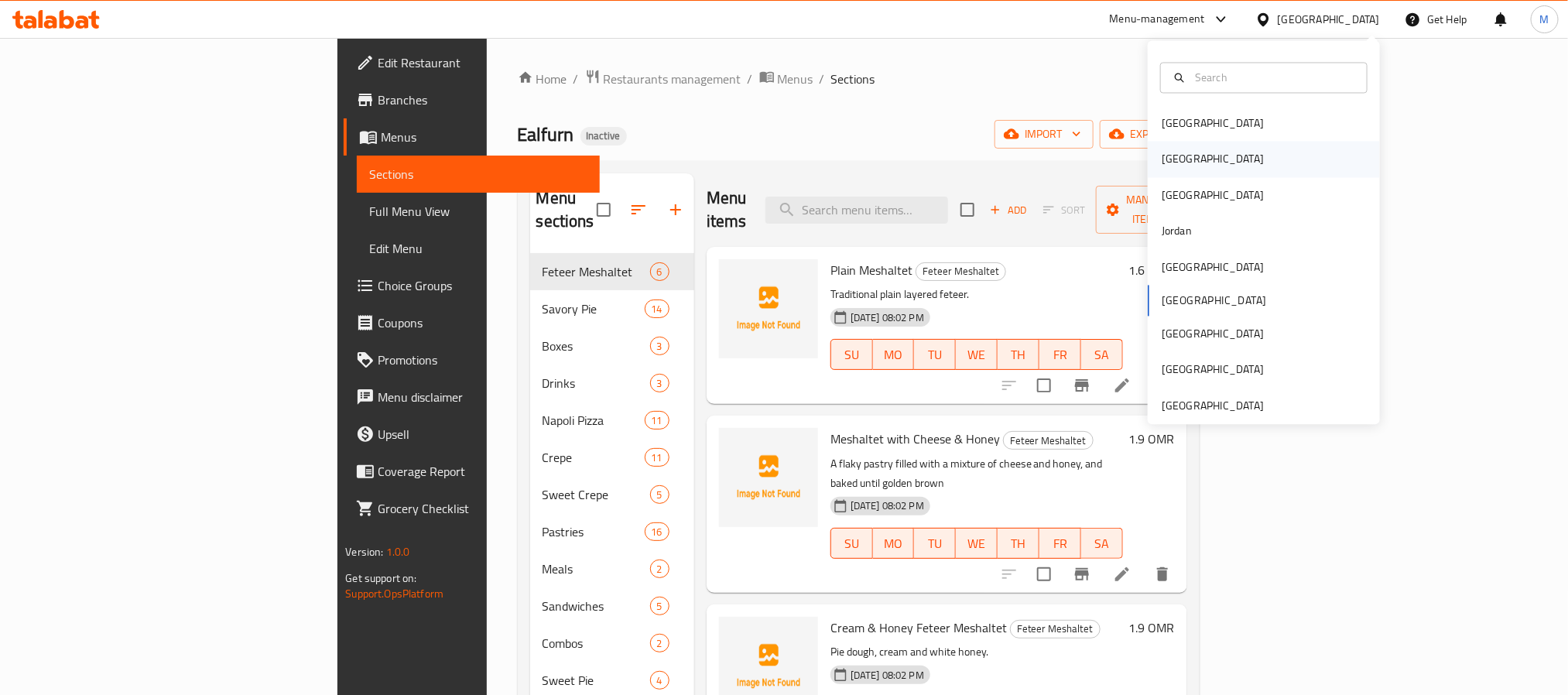
click at [1224, 158] on div "[GEOGRAPHIC_DATA]" at bounding box center [1264, 159] width 232 height 36
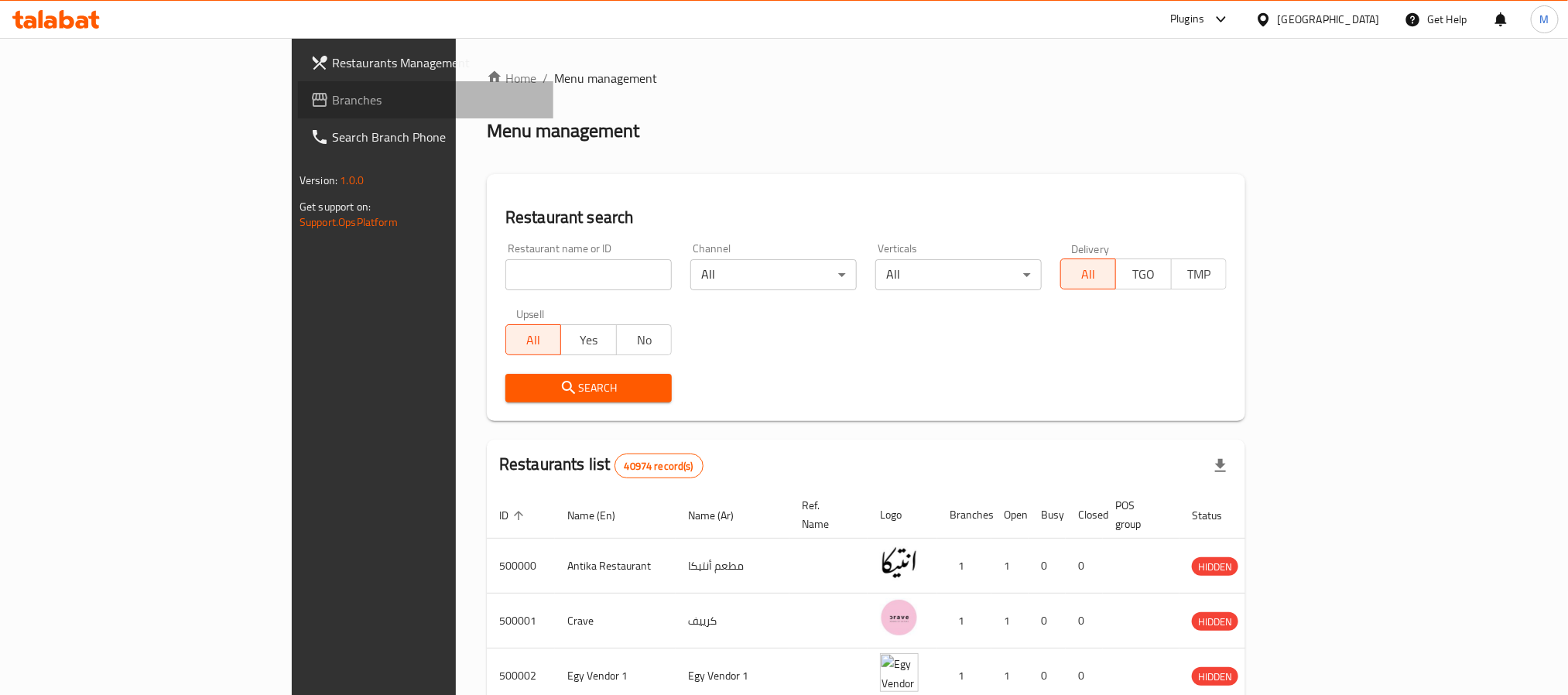
click at [298, 114] on link "Branches" at bounding box center [425, 99] width 255 height 37
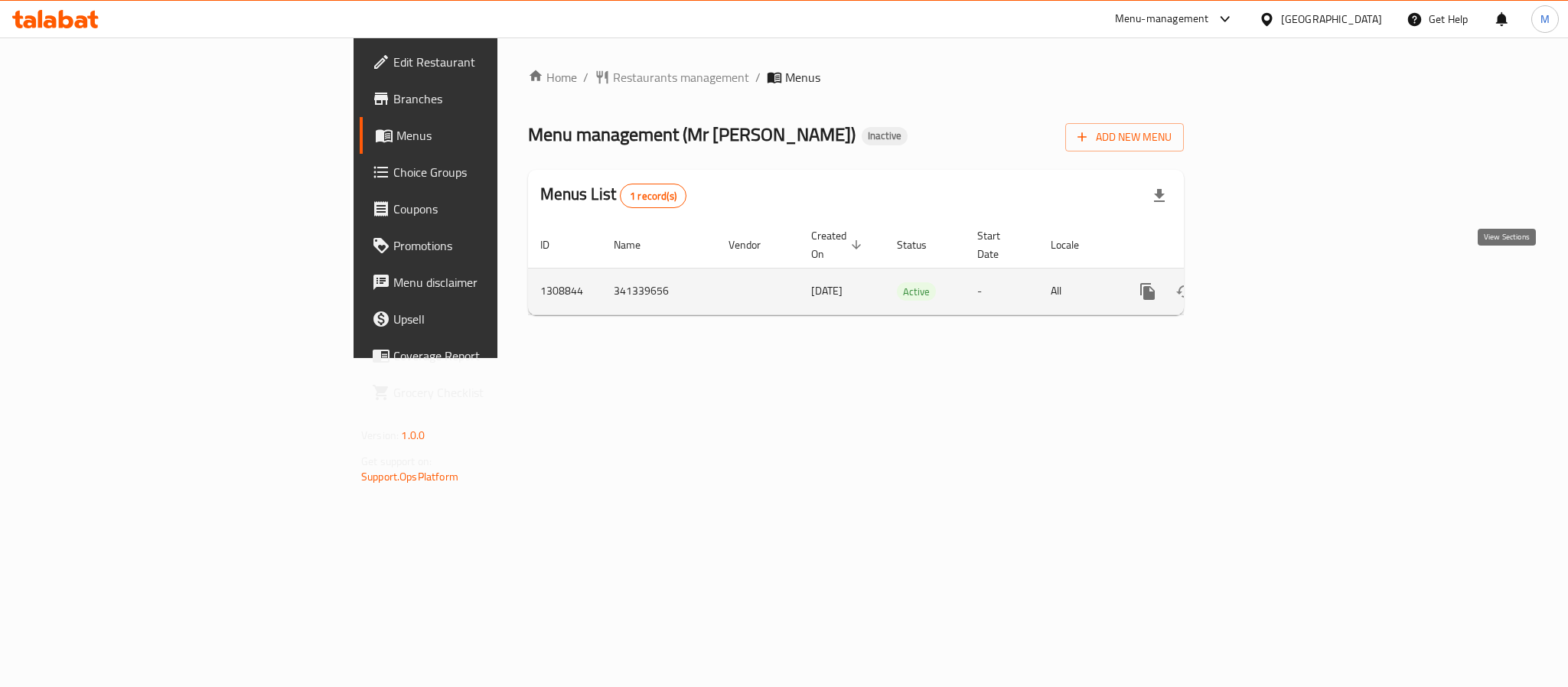
click at [1267, 283] on icon "enhanced table" at bounding box center [1258, 291] width 18 height 18
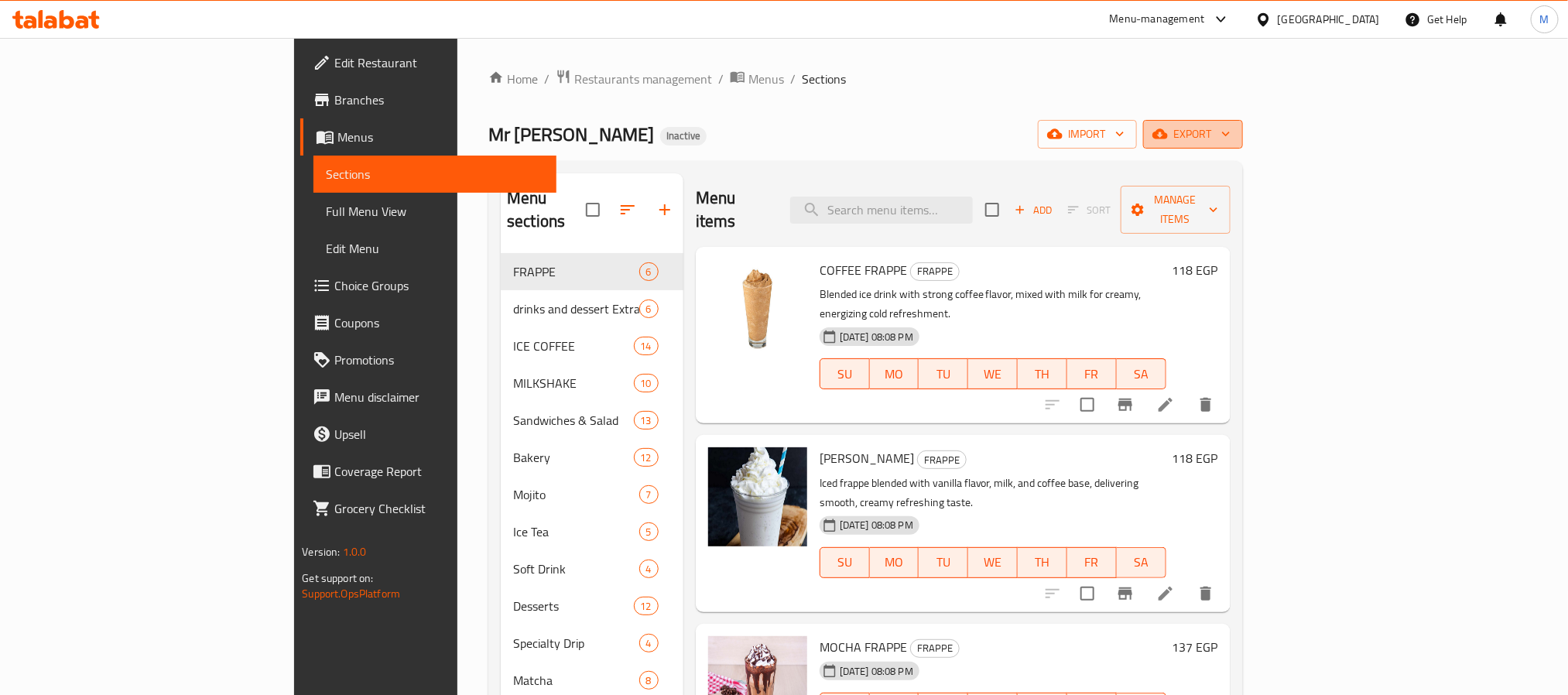
click at [1233, 141] on icon "button" at bounding box center [1226, 134] width 16 height 16
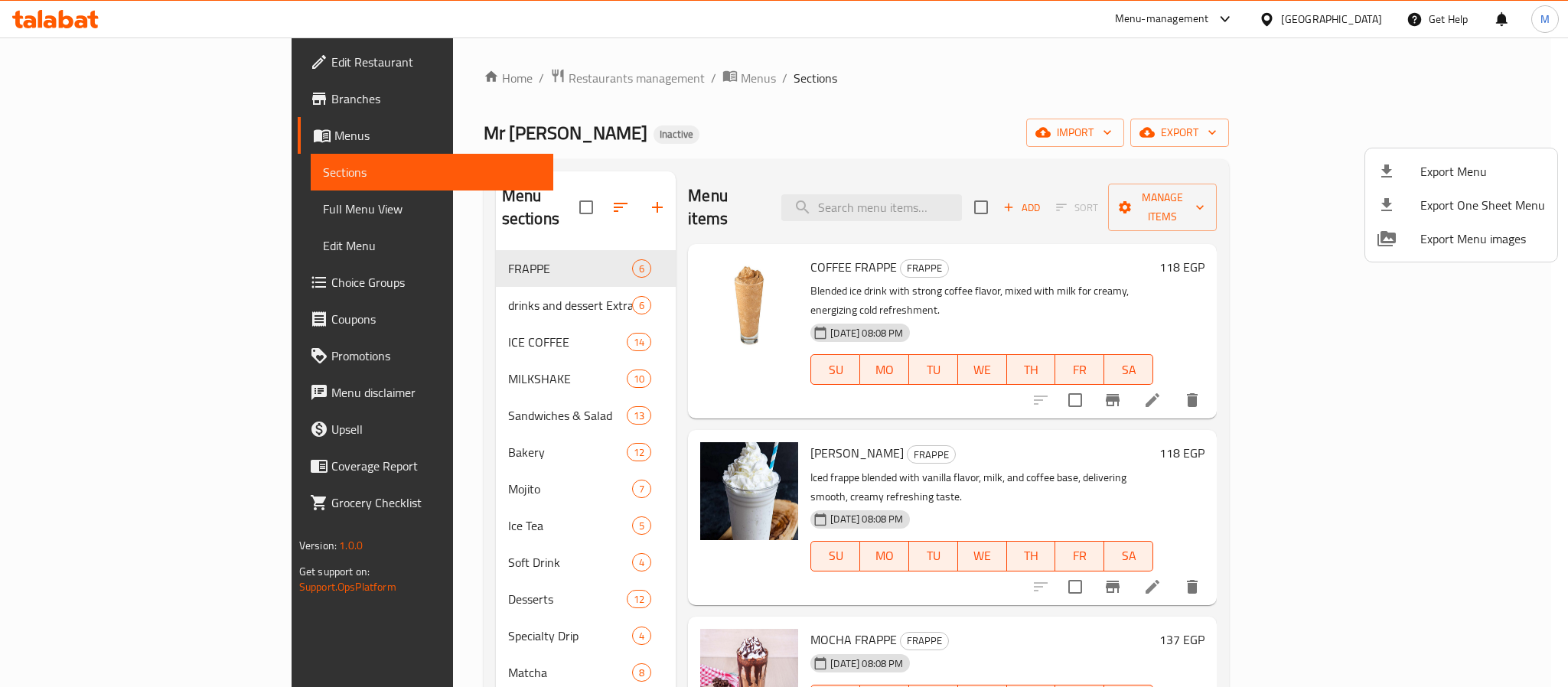
click at [1459, 162] on span "Export Menu" at bounding box center [1483, 171] width 125 height 18
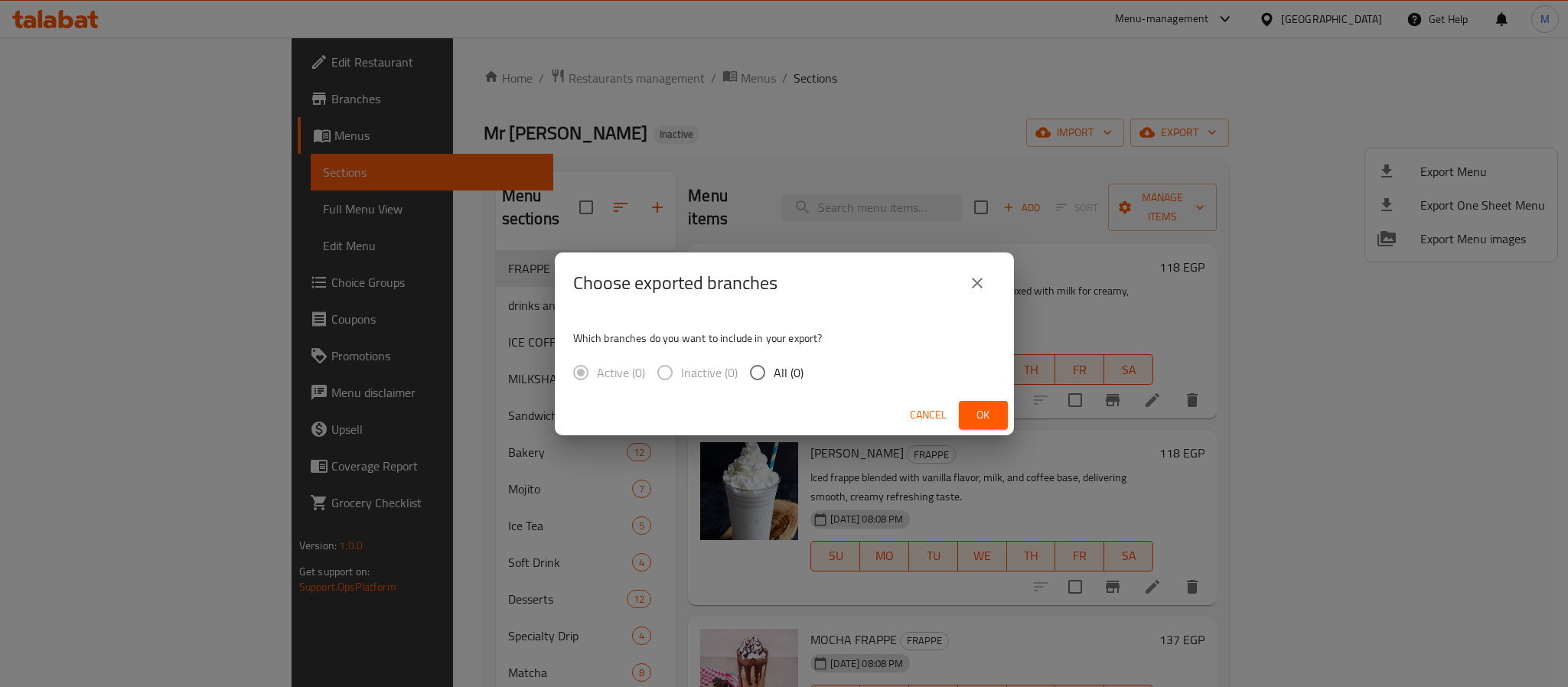
click at [786, 374] on span "All (0)" at bounding box center [789, 372] width 30 height 18
click at [774, 374] on input "All (0)" at bounding box center [757, 372] width 32 height 32
radio input "true"
click at [984, 276] on icon "close" at bounding box center [977, 283] width 18 height 18
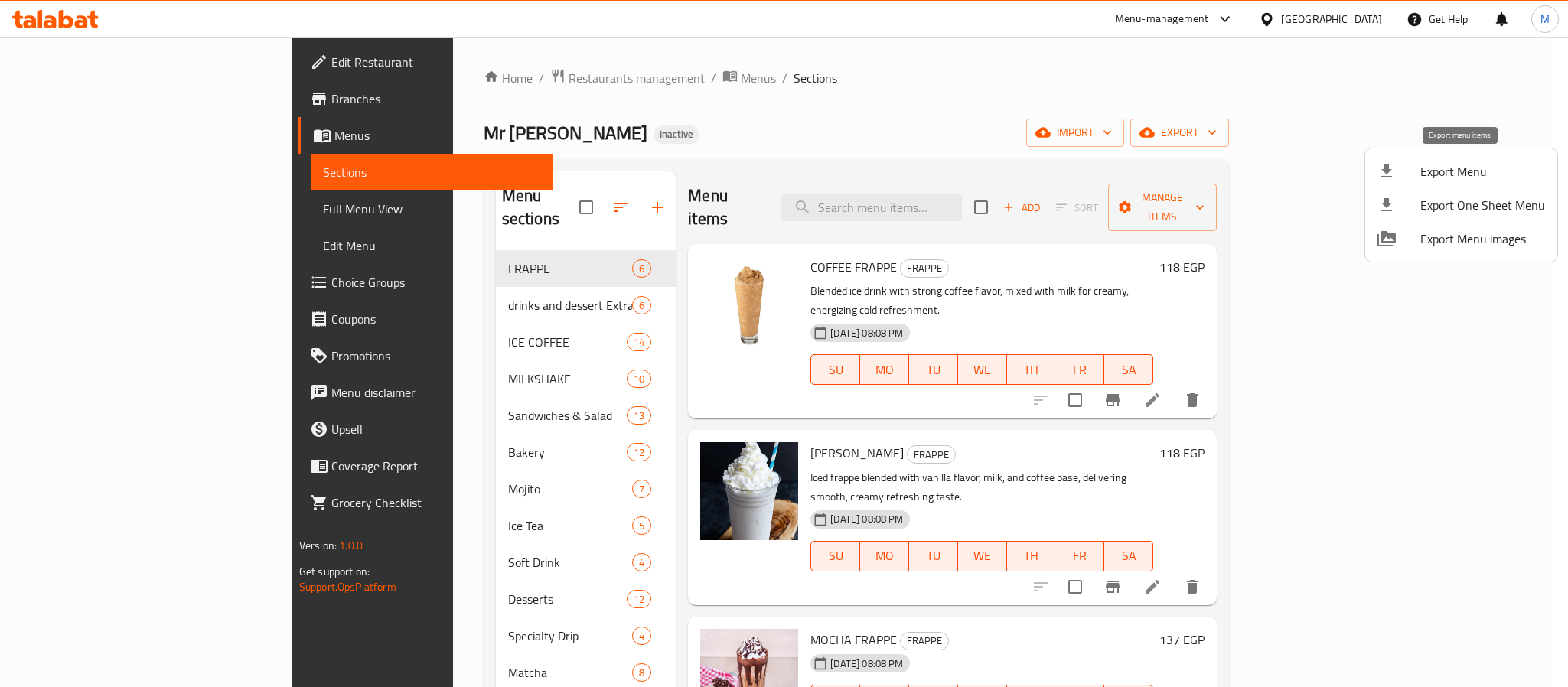
click at [1440, 162] on span "Export Menu" at bounding box center [1483, 171] width 125 height 18
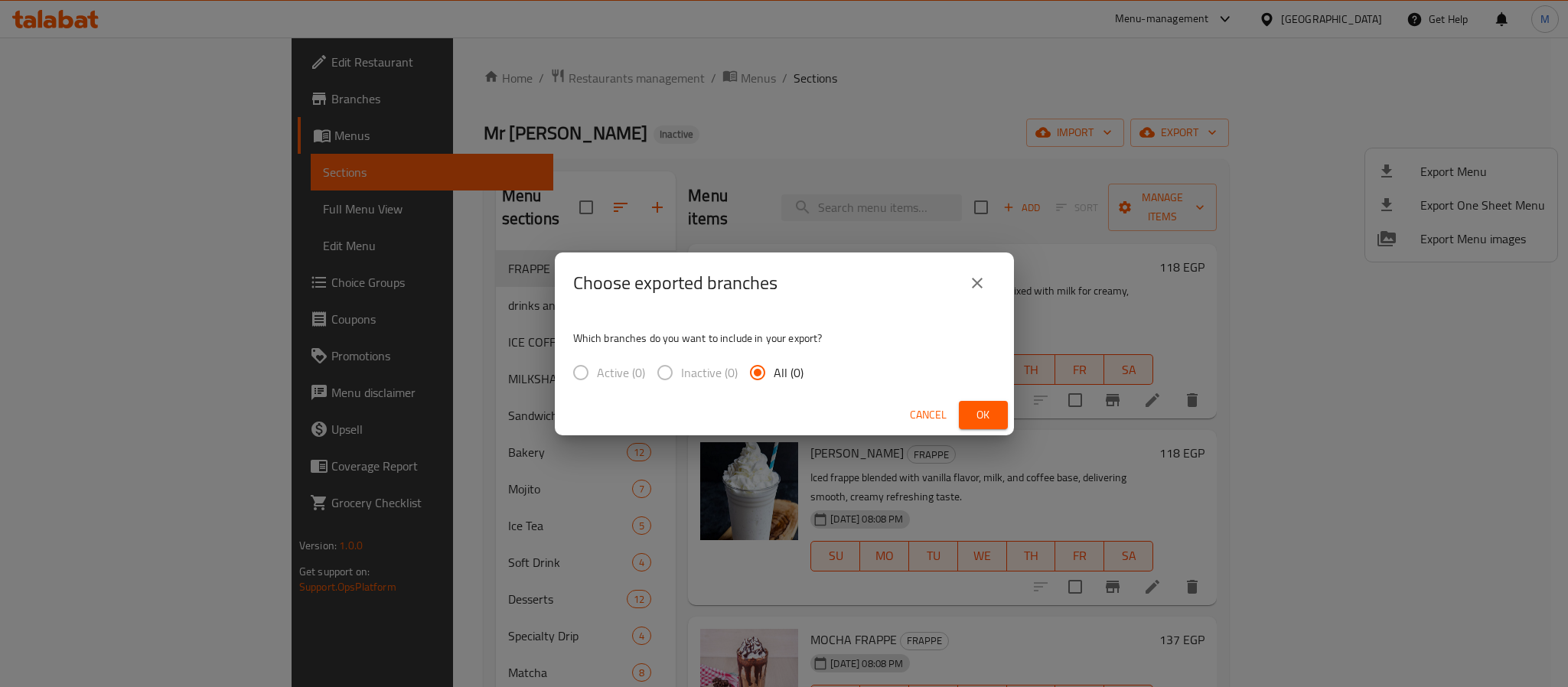
click at [734, 368] on span "Inactive (0)" at bounding box center [709, 372] width 57 height 18
click at [972, 416] on span "Ok" at bounding box center [984, 415] width 24 height 19
click at [977, 287] on icon "close" at bounding box center [977, 283] width 18 height 18
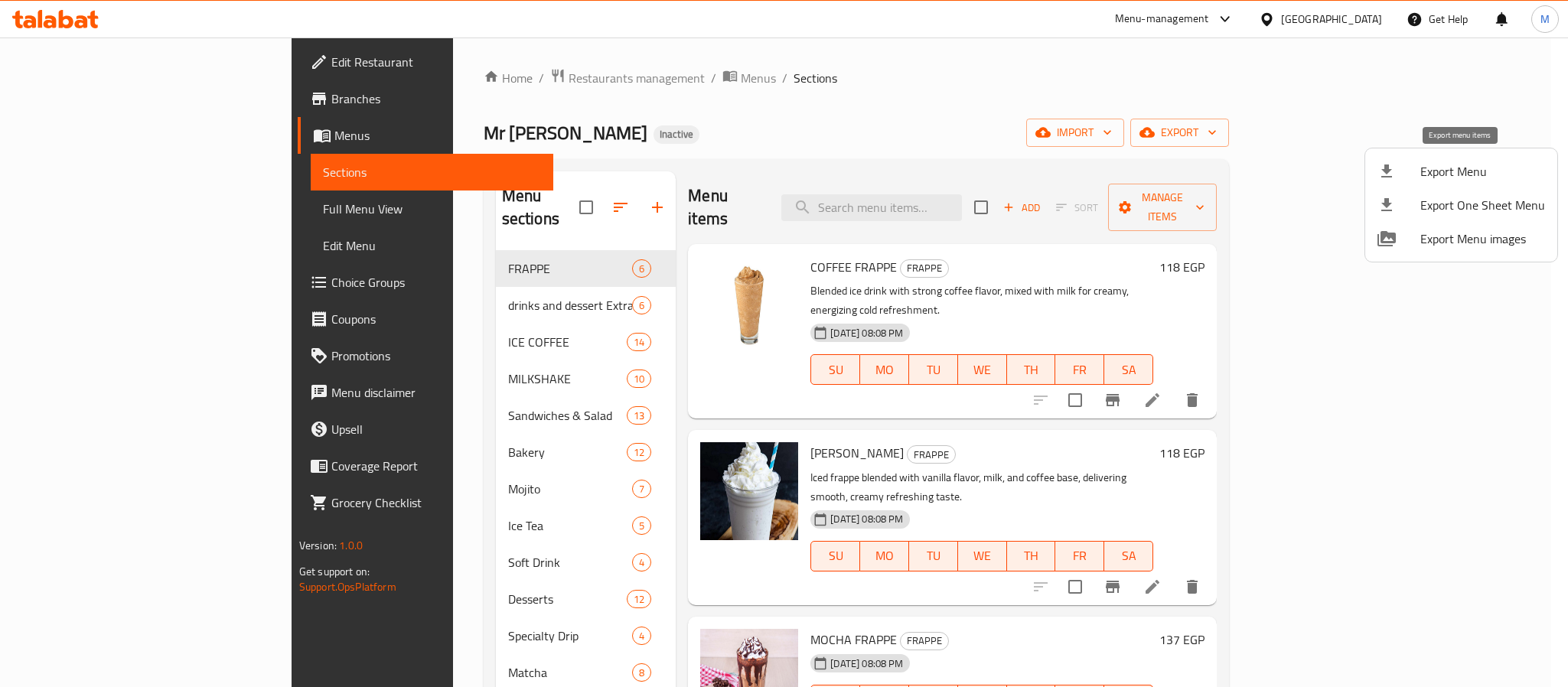
click at [1395, 179] on icon at bounding box center [1386, 171] width 18 height 18
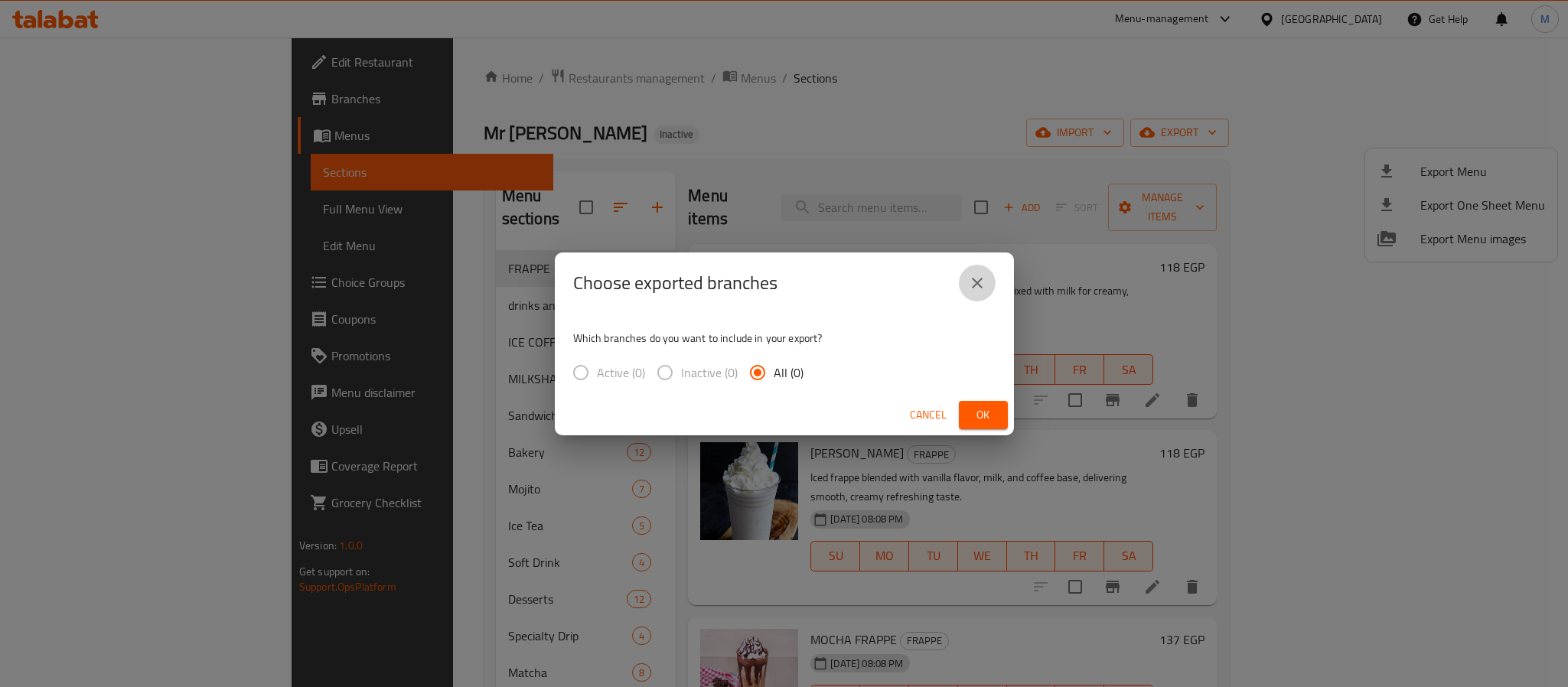
click at [993, 288] on button "close" at bounding box center [978, 283] width 37 height 37
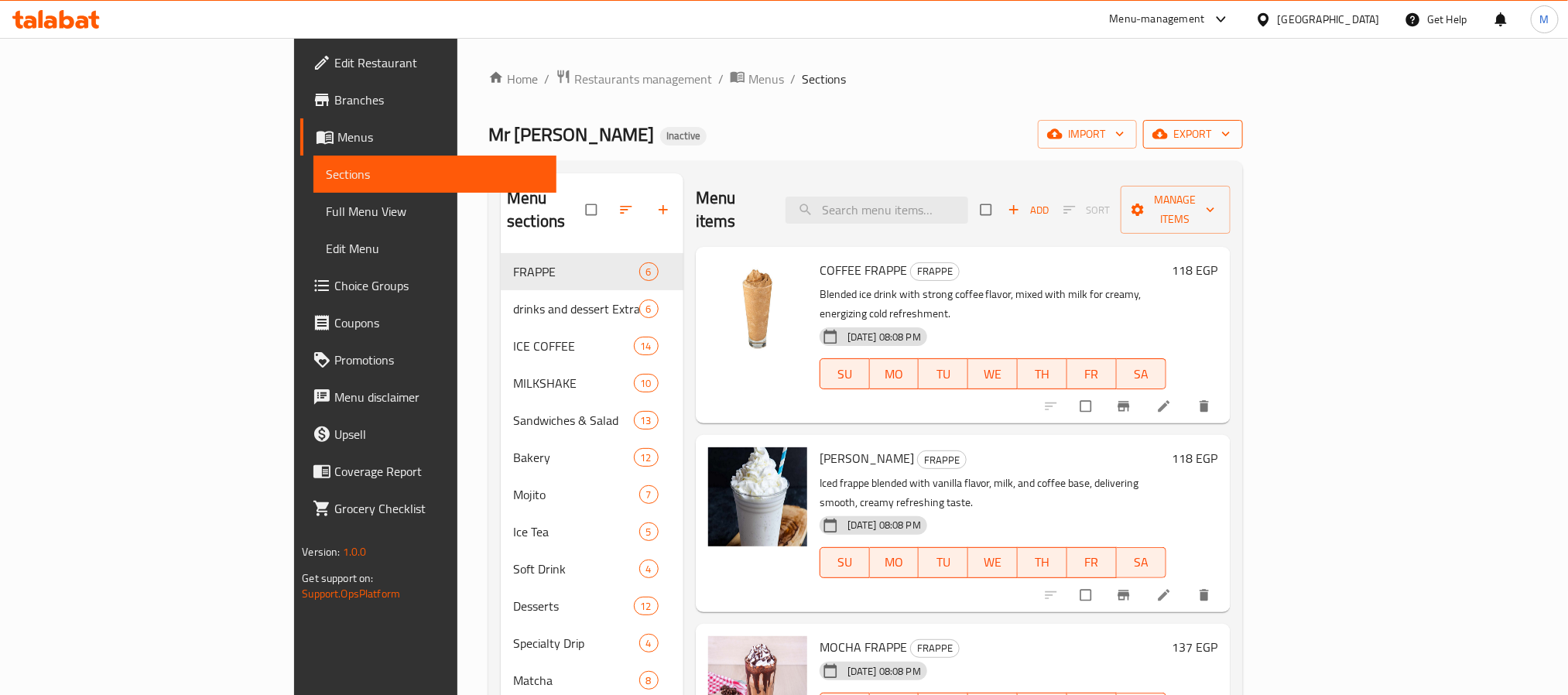
click at [1243, 120] on button "export" at bounding box center [1192, 134] width 100 height 29
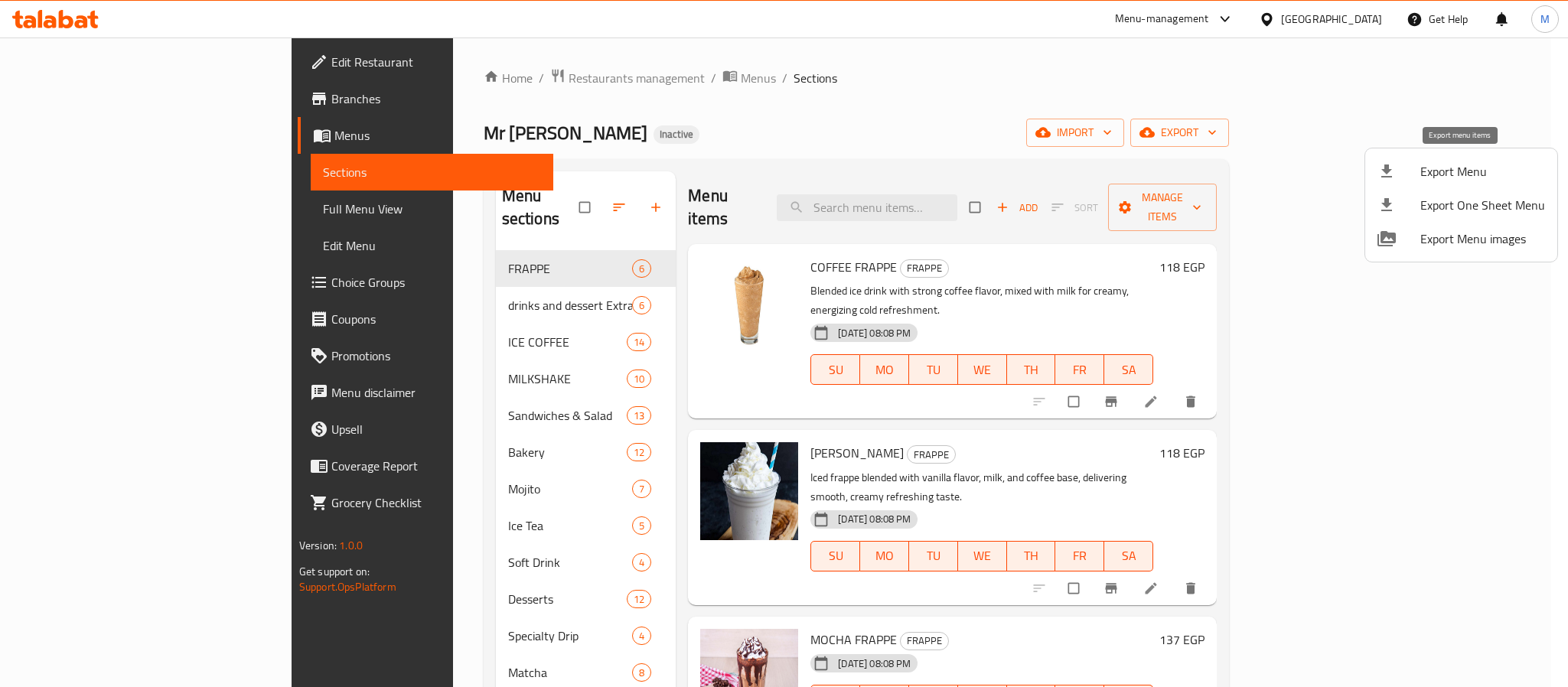
click at [1424, 157] on li "Export Menu" at bounding box center [1461, 171] width 192 height 34
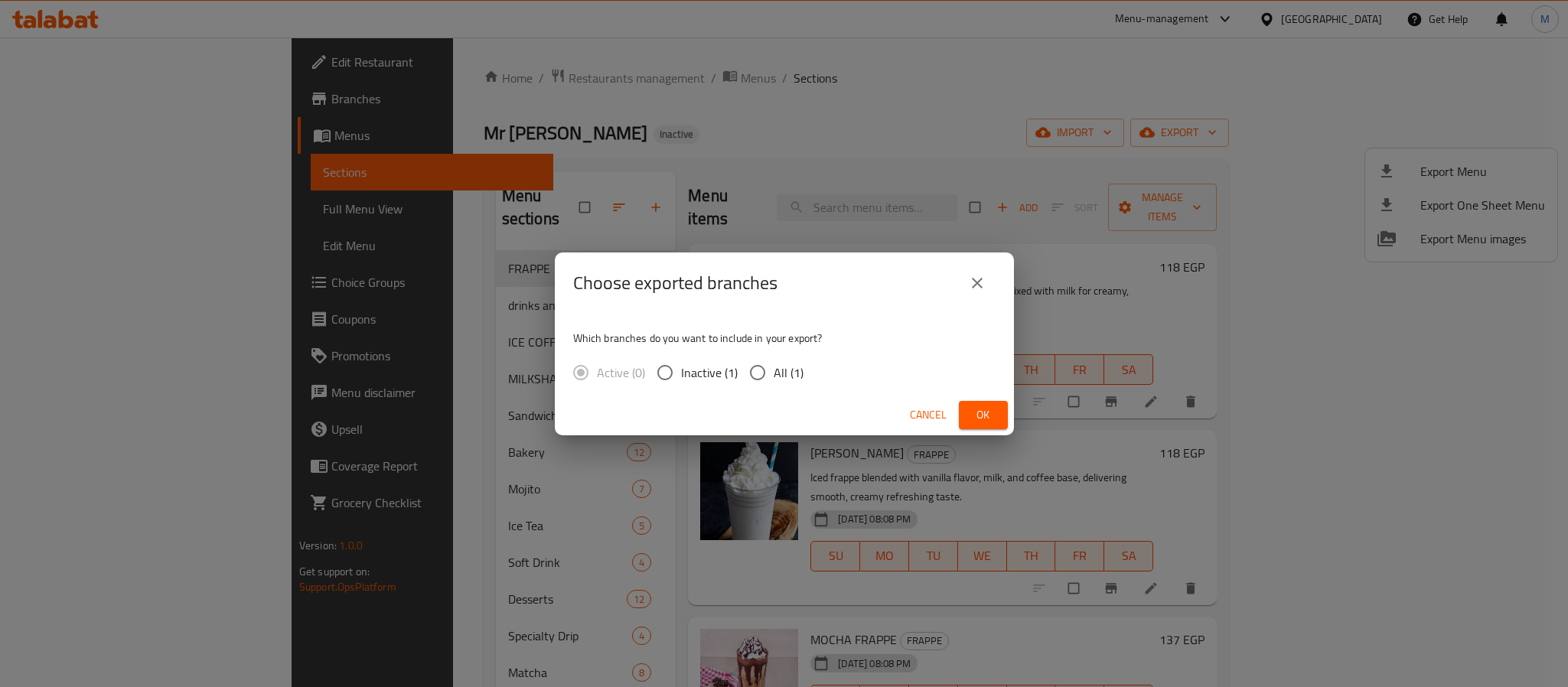
click at [788, 377] on span "All (1)" at bounding box center [789, 372] width 30 height 18
click at [774, 377] on input "All (1)" at bounding box center [757, 372] width 32 height 32
radio input "true"
click at [965, 413] on button "Ok" at bounding box center [984, 415] width 49 height 28
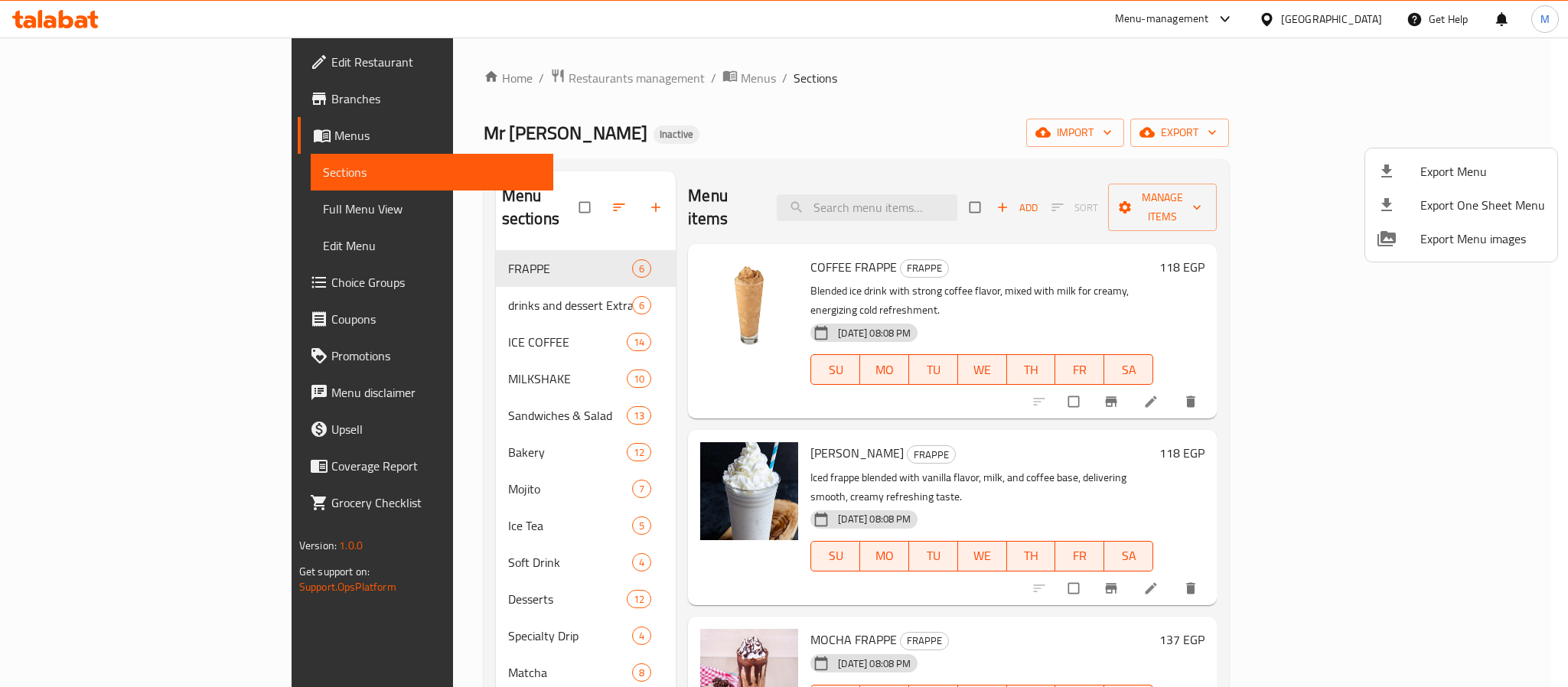
click at [496, 70] on div at bounding box center [784, 343] width 1568 height 687
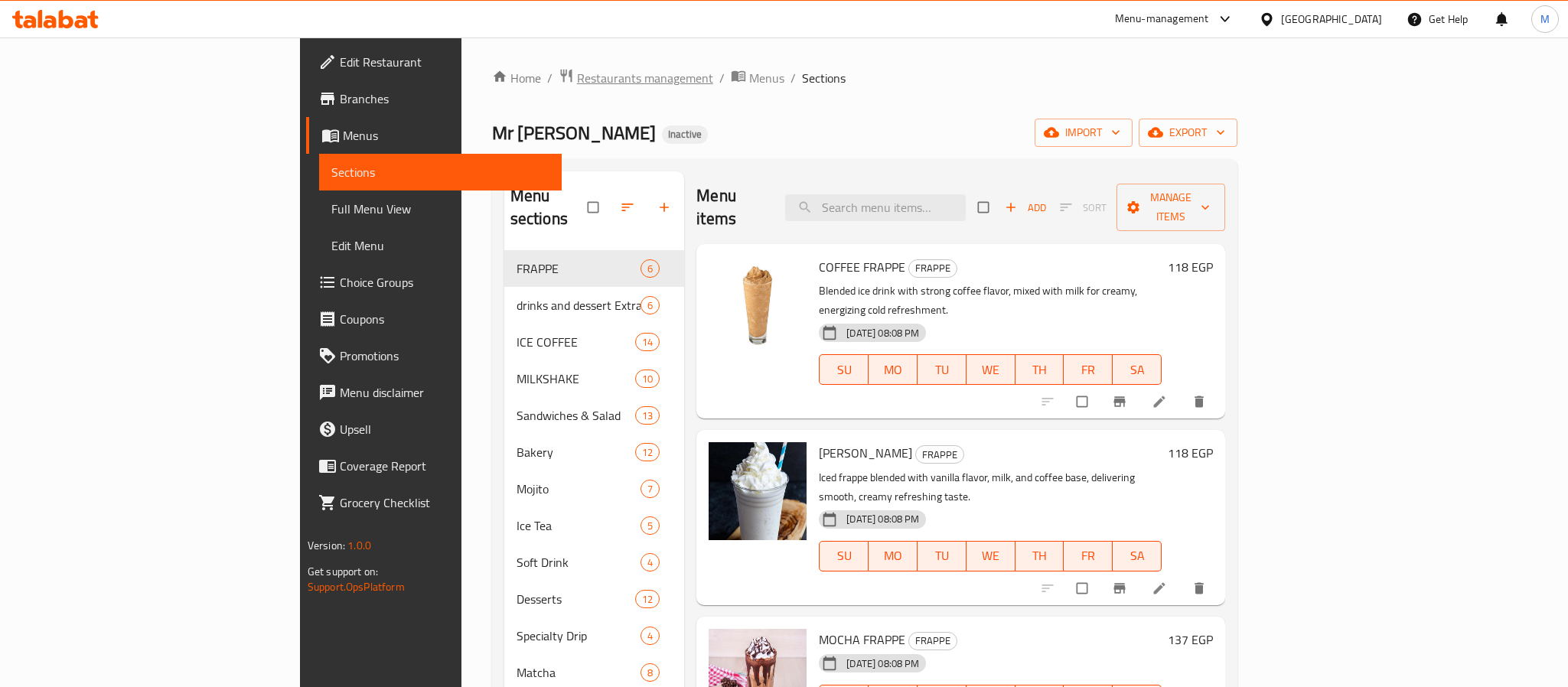
click at [578, 70] on span "Restaurants management" at bounding box center [646, 78] width 136 height 18
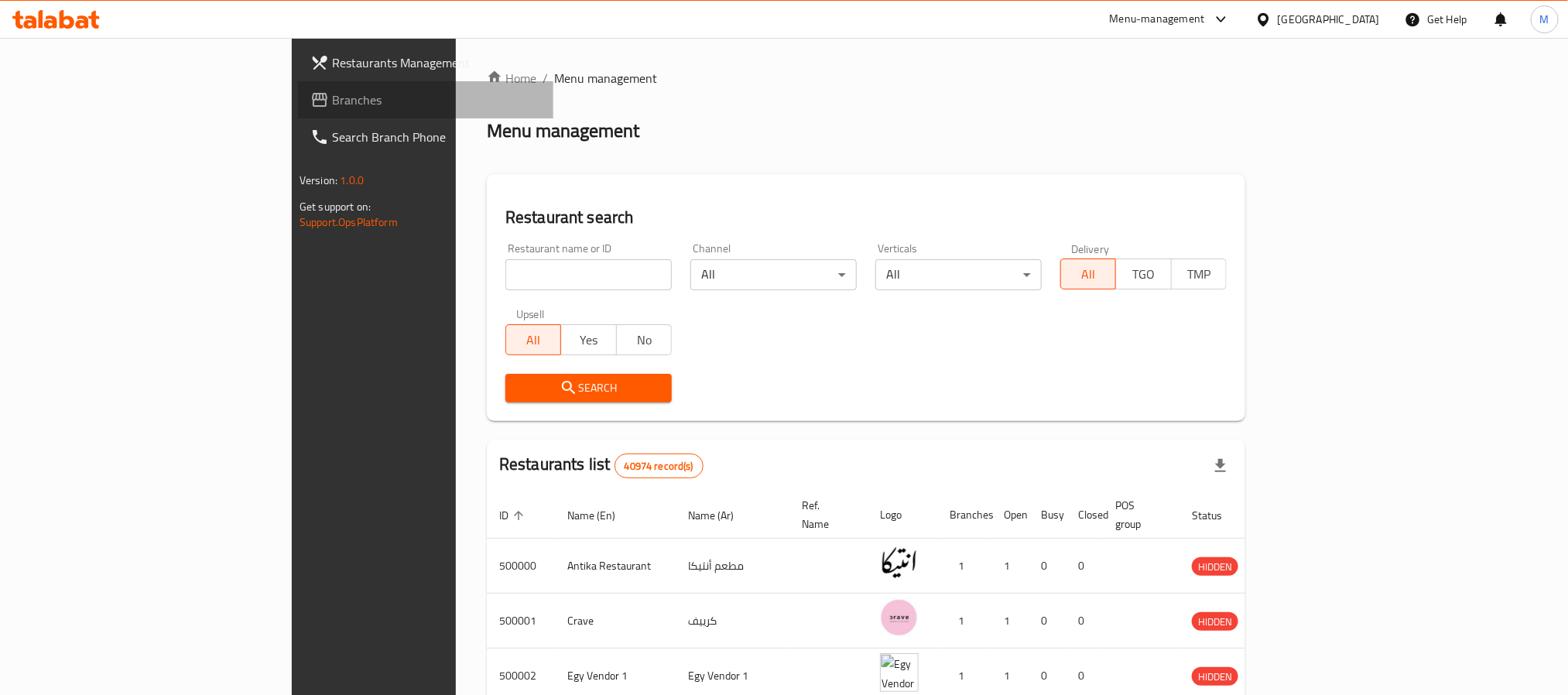
click at [298, 112] on link "Branches" at bounding box center [425, 99] width 255 height 37
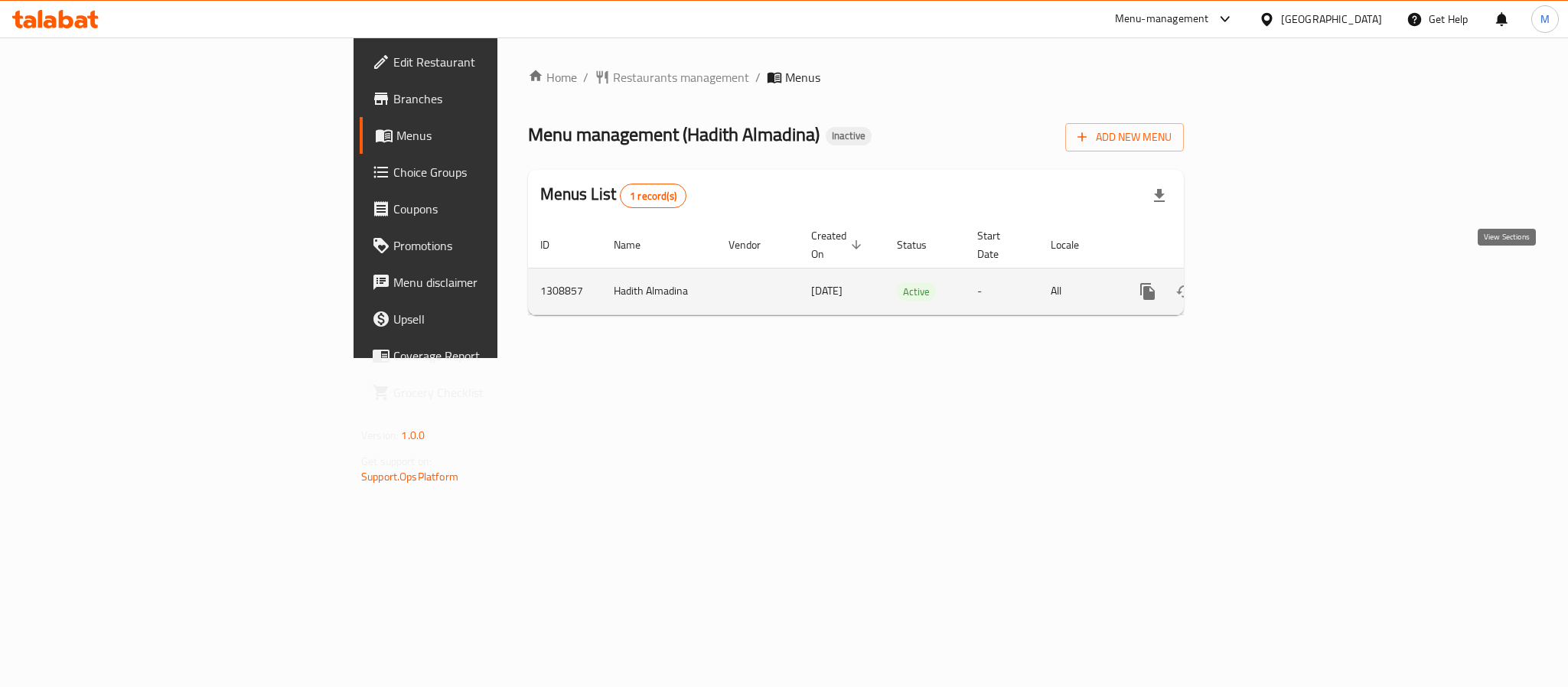
click at [1265, 284] on icon "enhanced table" at bounding box center [1259, 291] width 14 height 14
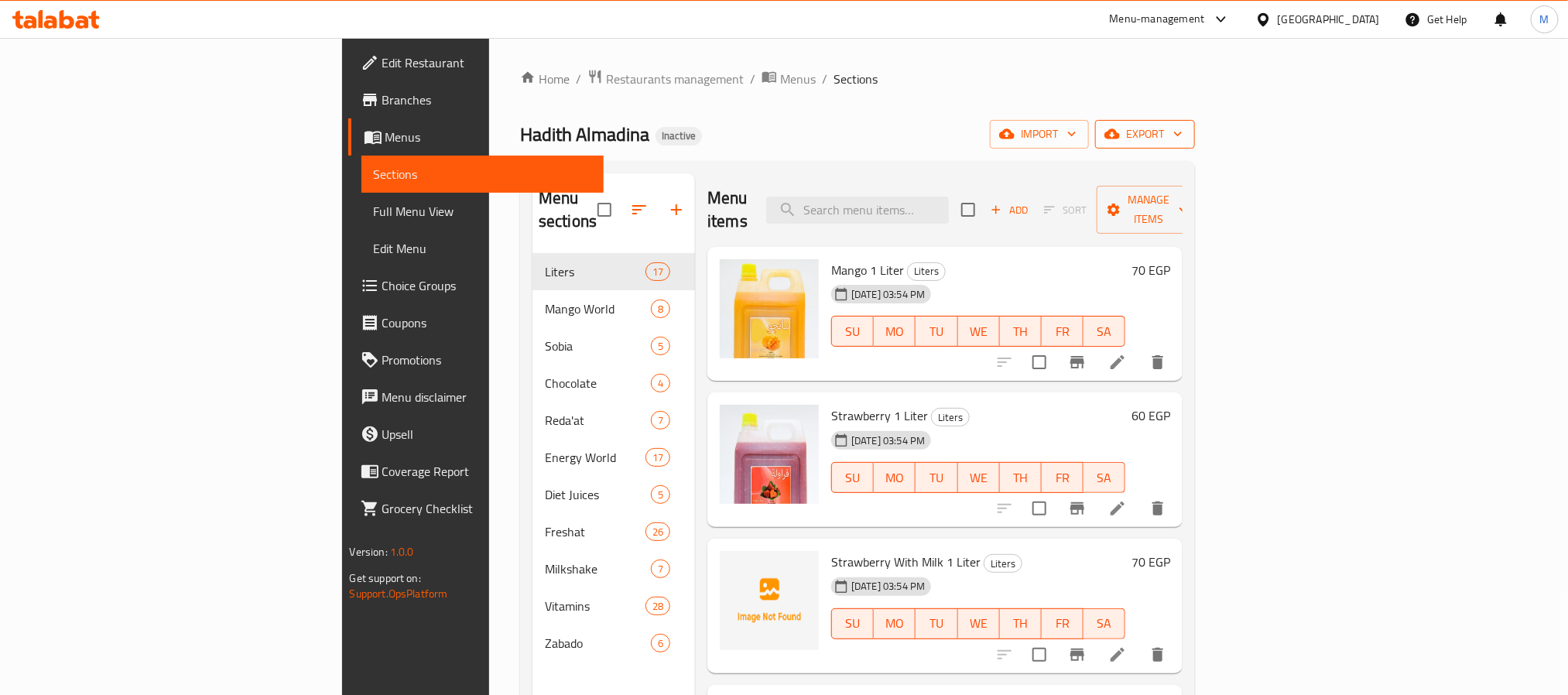
click at [1183, 141] on span "export" at bounding box center [1145, 134] width 75 height 19
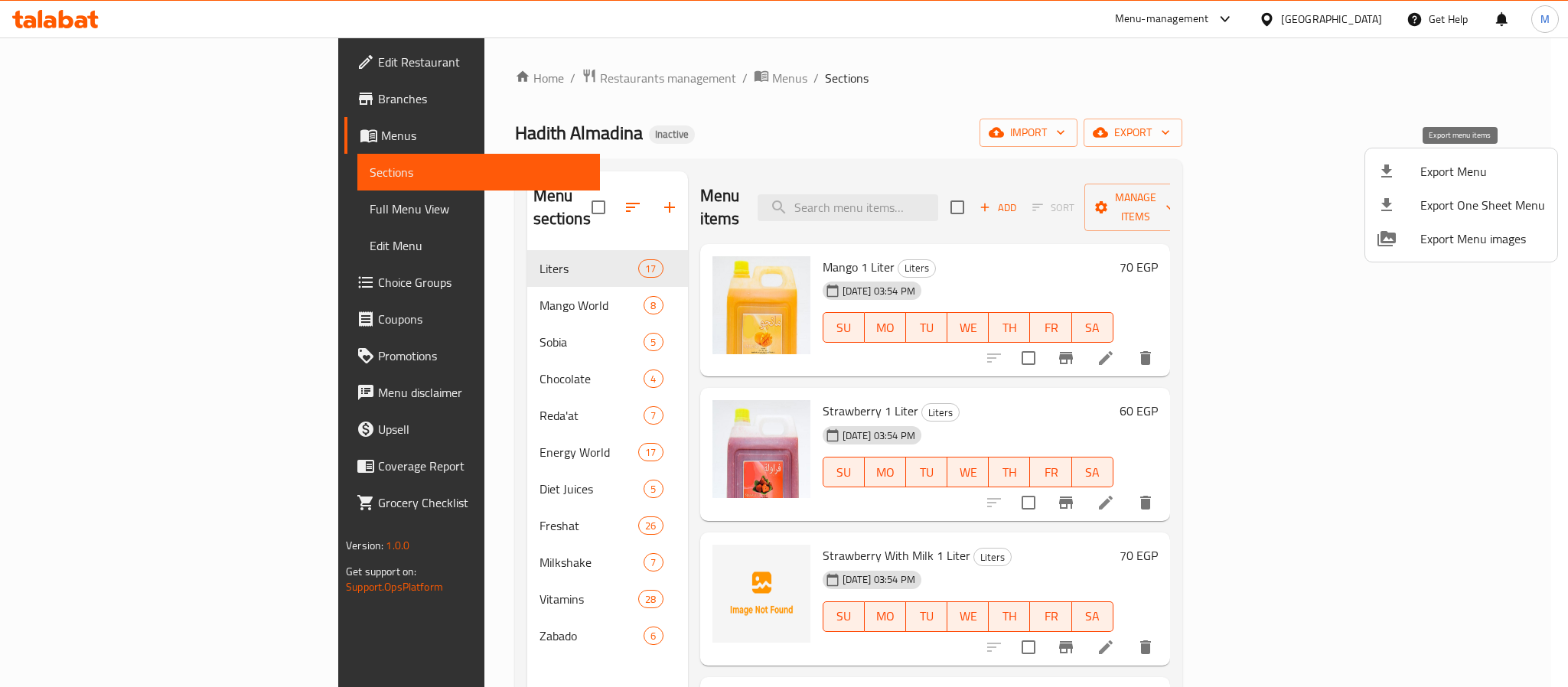
click at [1434, 162] on span "Export Menu" at bounding box center [1483, 171] width 125 height 18
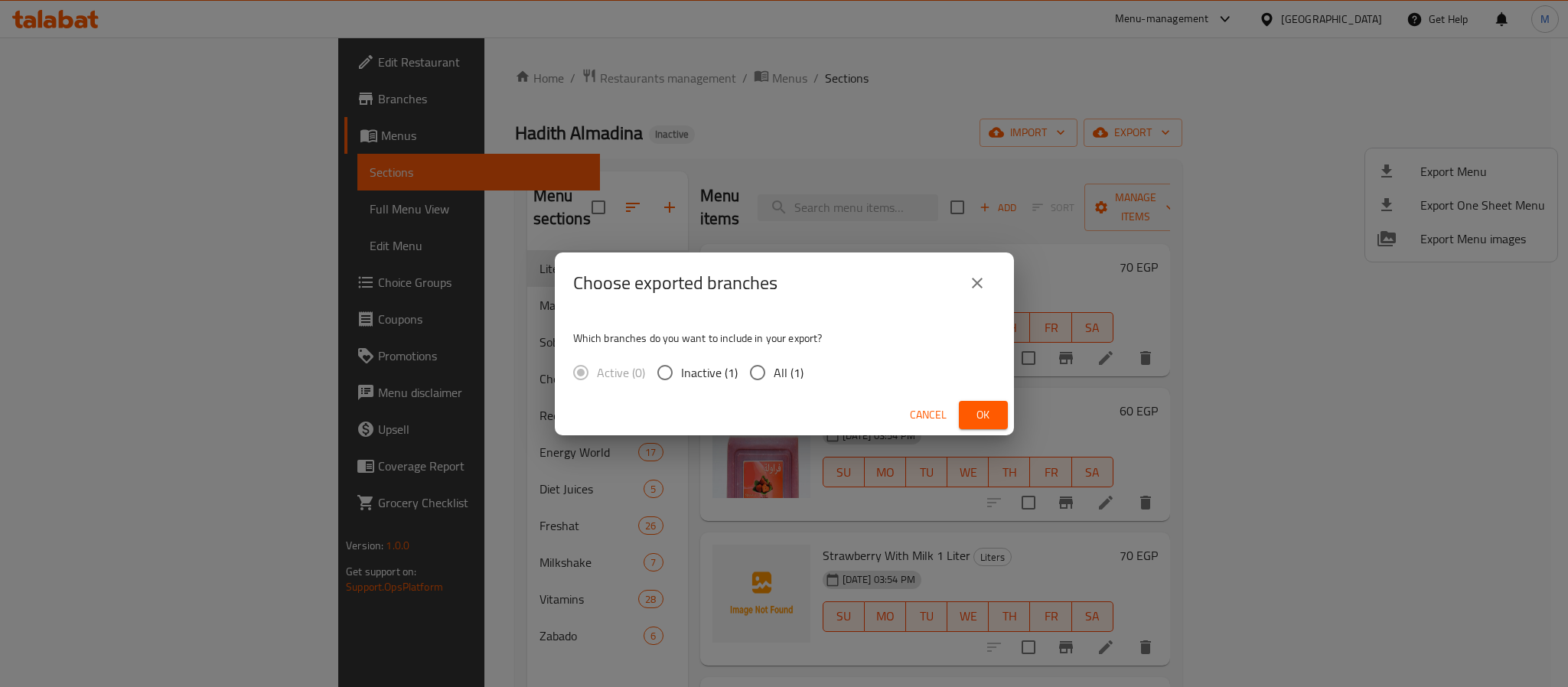
click at [778, 364] on span "All (1)" at bounding box center [789, 372] width 30 height 18
click at [774, 364] on input "All (1)" at bounding box center [757, 372] width 32 height 32
radio input "true"
click at [1007, 405] on button "Ok" at bounding box center [984, 415] width 49 height 28
